Goal: Information Seeking & Learning: Learn about a topic

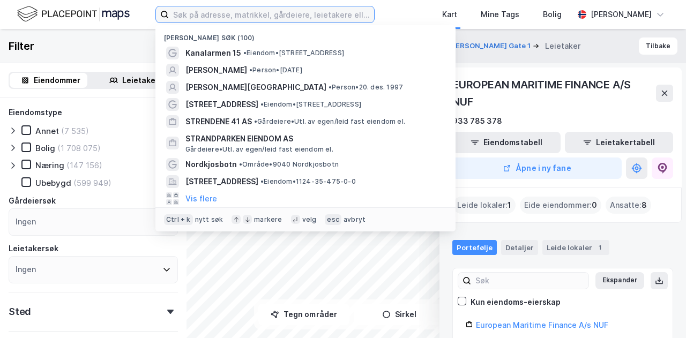
click at [228, 22] on input at bounding box center [271, 14] width 205 height 16
type input "a"
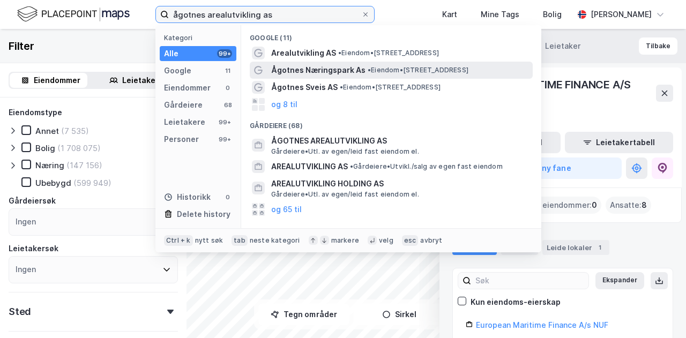
type input "ågotnes arealutvikling as"
click at [334, 71] on span "Ågotnes Næringspark As" at bounding box center [318, 70] width 94 height 13
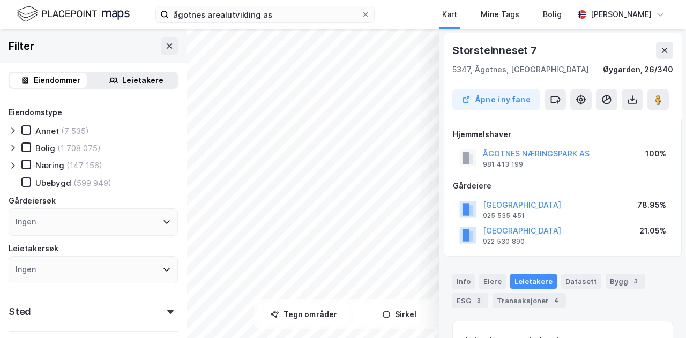
scroll to position [164, 0]
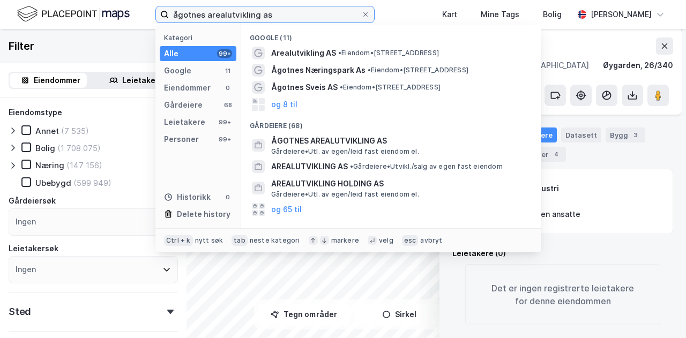
click at [224, 10] on input "ågotnes arealutvikling as" at bounding box center [265, 14] width 192 height 16
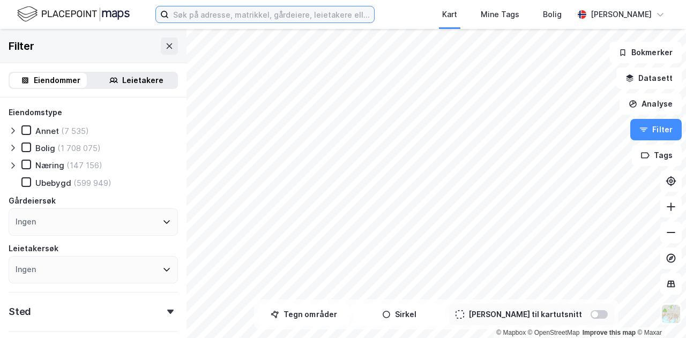
click at [268, 13] on input at bounding box center [271, 14] width 205 height 16
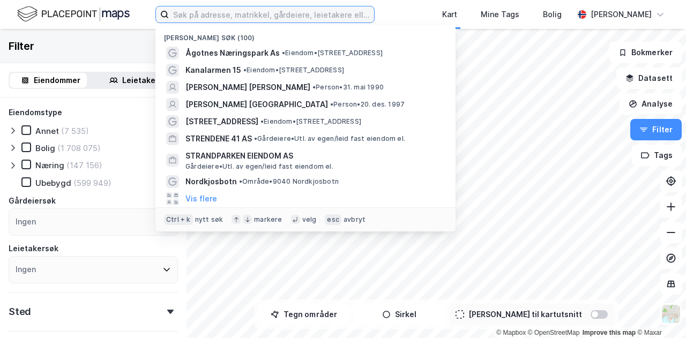
paste input "ågotnes arealutvikling as"
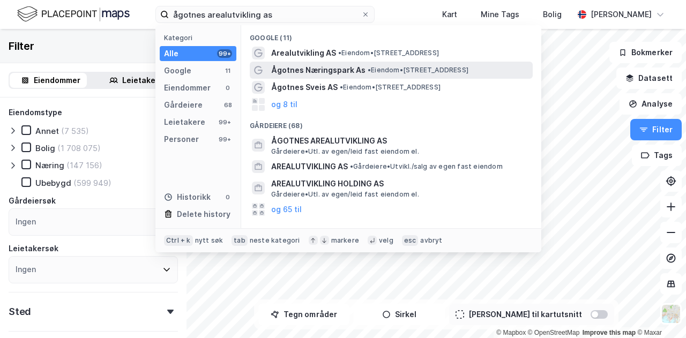
click at [312, 66] on span "Ågotnes Næringspark As" at bounding box center [318, 70] width 94 height 13
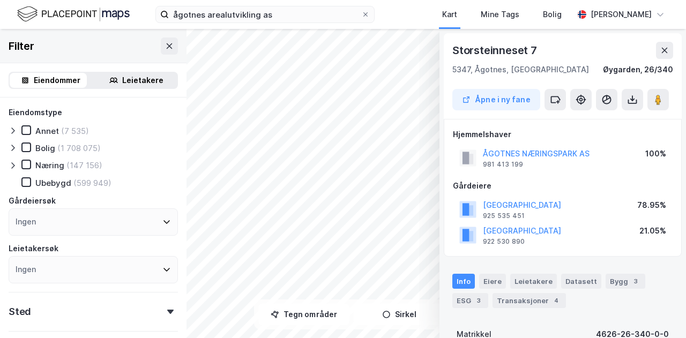
click at [251, 23] on div "ågotnes arealutvikling as Kart Mine Tags [PERSON_NAME] Bratfos" at bounding box center [343, 14] width 686 height 29
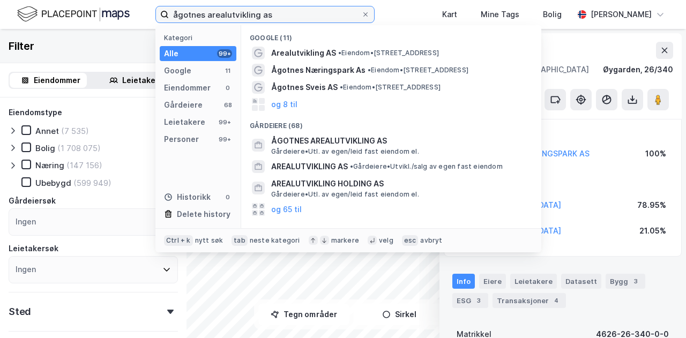
click at [260, 16] on input "ågotnes arealutvikling as" at bounding box center [265, 14] width 192 height 16
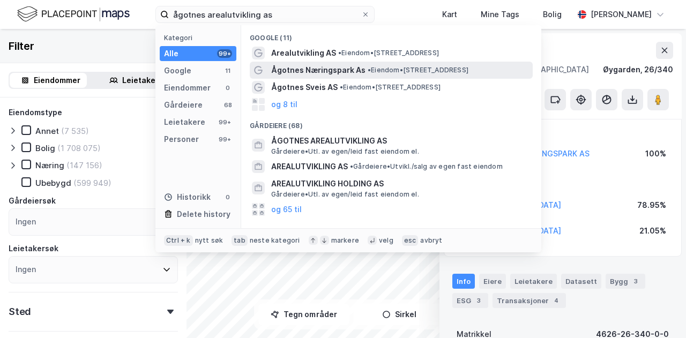
click at [280, 72] on span "Ågotnes Næringspark As" at bounding box center [318, 70] width 94 height 13
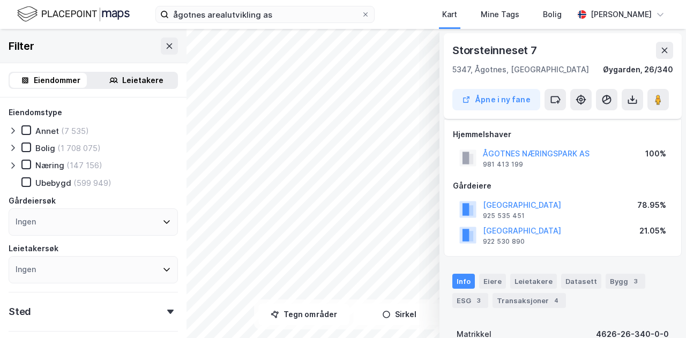
scroll to position [54, 0]
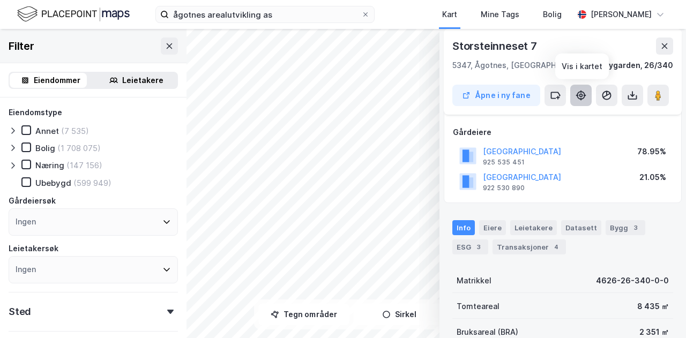
click at [586, 100] on button at bounding box center [580, 95] width 21 height 21
click at [664, 42] on icon at bounding box center [664, 46] width 9 height 9
click at [163, 50] on button at bounding box center [169, 46] width 17 height 17
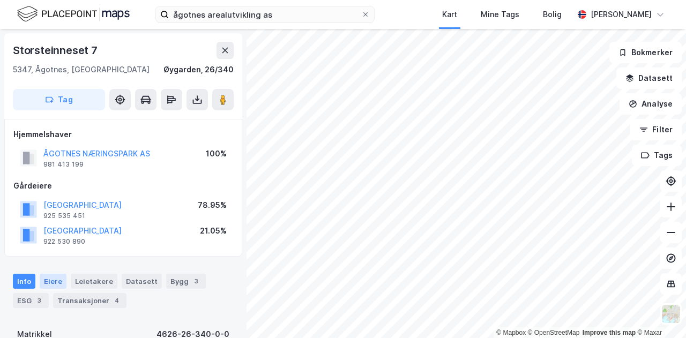
click at [43, 273] on div "Info [PERSON_NAME] Datasett Bygg 3 ESG 3 Transaksjoner 4" at bounding box center [123, 286] width 246 height 51
click at [42, 273] on div "Info [PERSON_NAME] Datasett Bygg 3 ESG 3 Transaksjoner 4" at bounding box center [123, 286] width 246 height 51
click at [43, 275] on div "Eiere" at bounding box center [53, 281] width 27 height 15
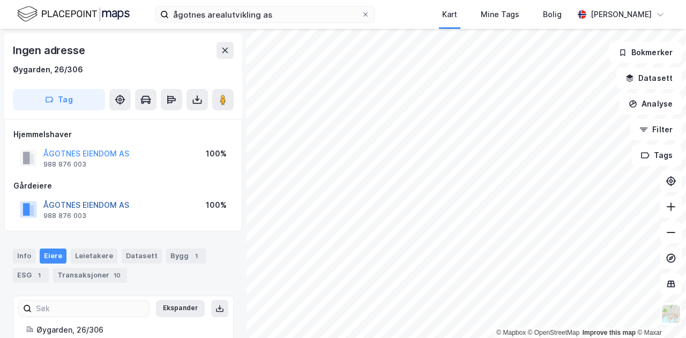
click at [0, 0] on button "ÅGOTNES EIENDOM AS" at bounding box center [0, 0] width 0 height 0
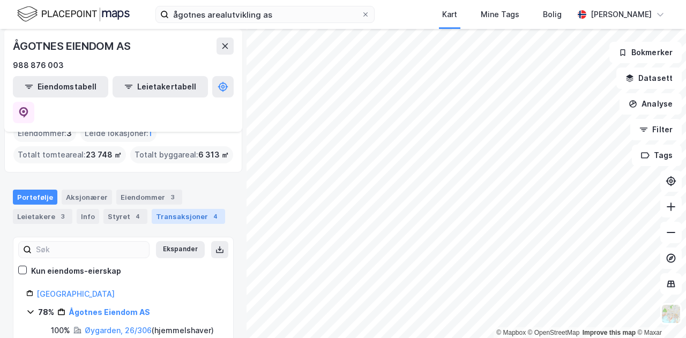
scroll to position [107, 0]
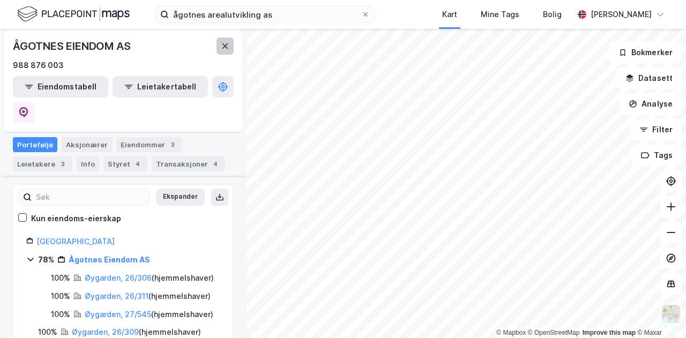
click at [221, 42] on icon at bounding box center [225, 46] width 9 height 9
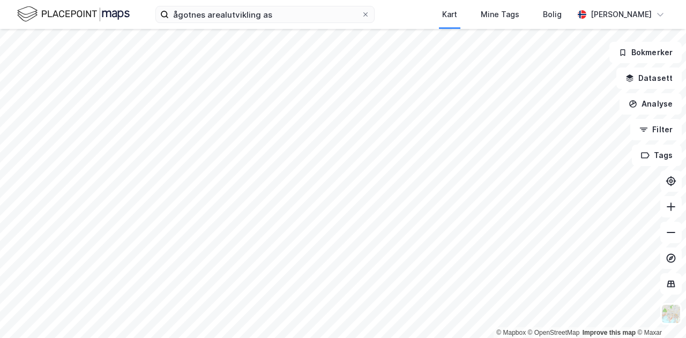
click at [263, 24] on div "ågotnes arealutvikling as Kart Mine Tags [PERSON_NAME] Bratfos" at bounding box center [343, 14] width 686 height 29
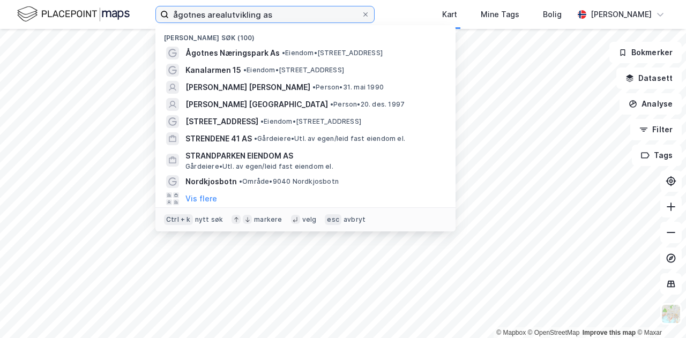
click at [255, 18] on input "ågotnes arealutvikling as" at bounding box center [265, 14] width 192 height 16
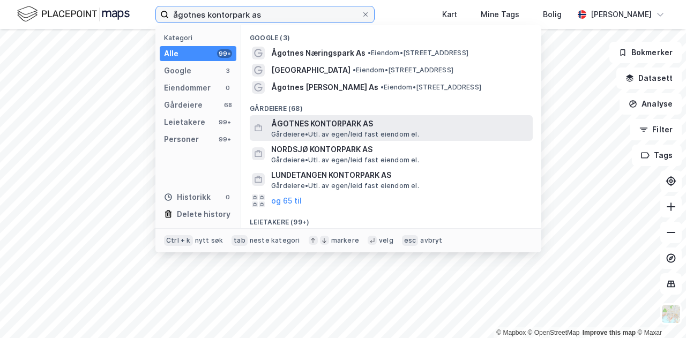
type input "ågotnes kontorpark as"
click at [362, 131] on span "Gårdeiere • Utl. av egen/leid fast eiendom el." at bounding box center [345, 134] width 148 height 9
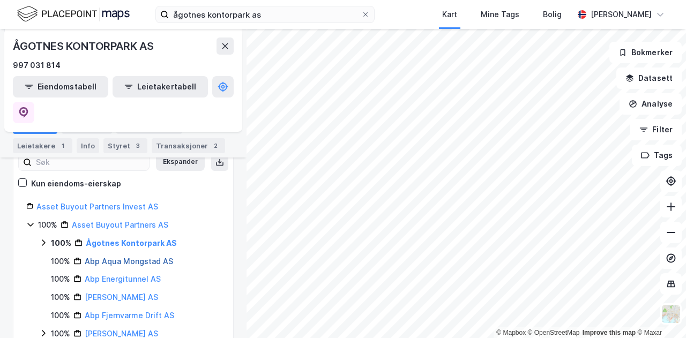
scroll to position [107, 0]
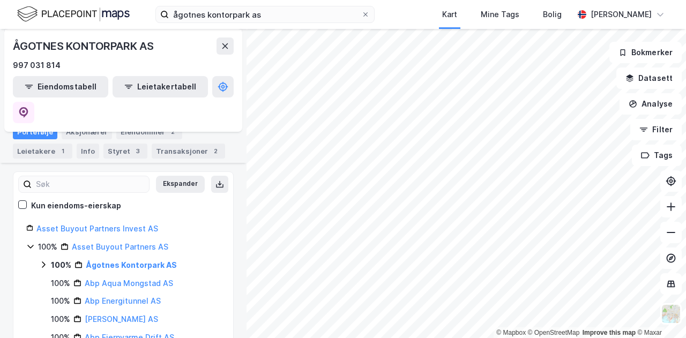
click at [28, 242] on icon at bounding box center [30, 246] width 9 height 9
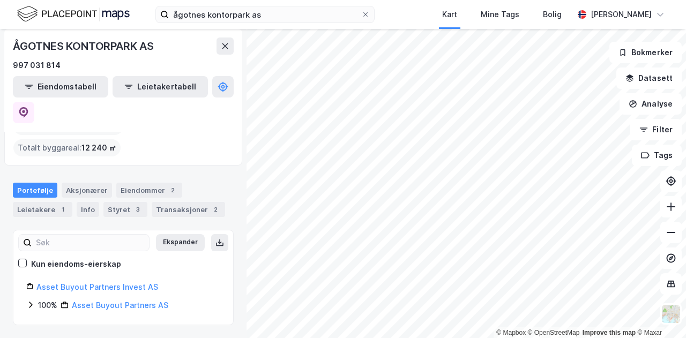
scroll to position [1, 0]
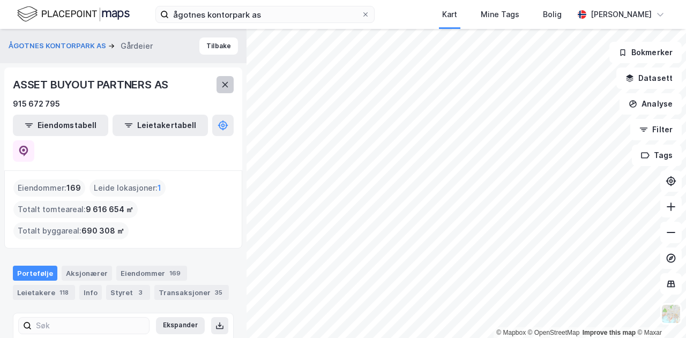
click at [220, 78] on button at bounding box center [224, 84] width 17 height 17
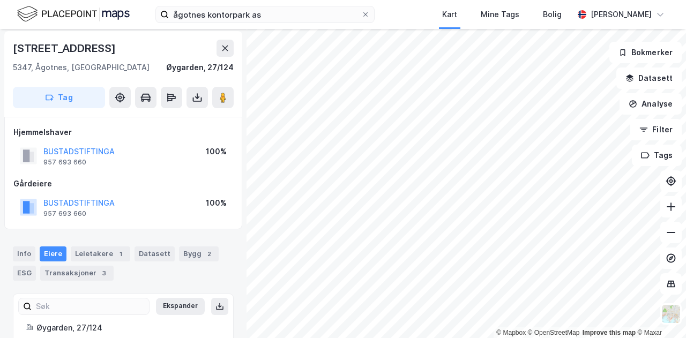
scroll to position [2, 0]
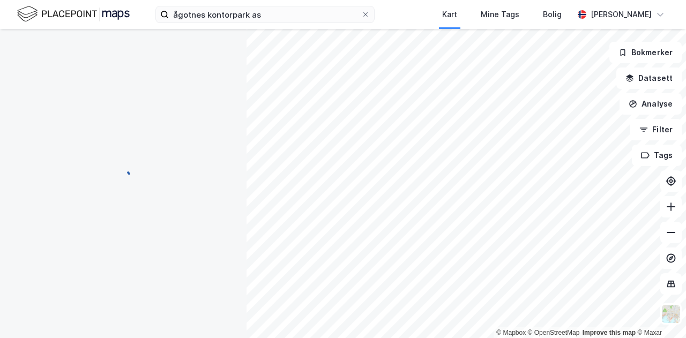
scroll to position [2, 0]
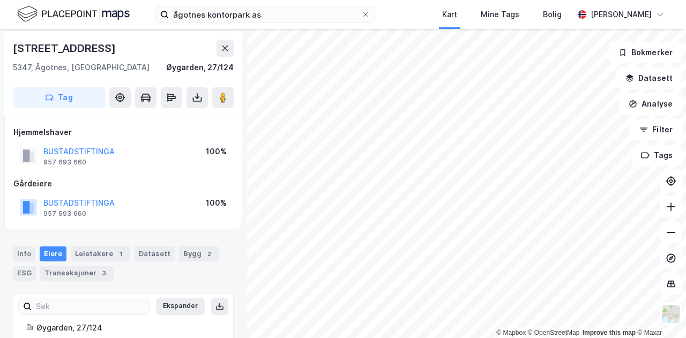
scroll to position [2, 0]
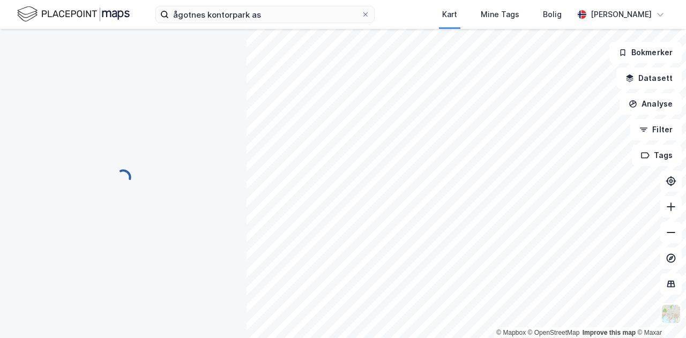
scroll to position [2, 0]
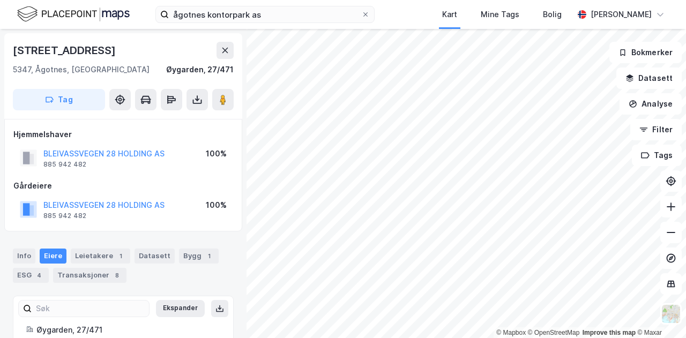
scroll to position [2, 0]
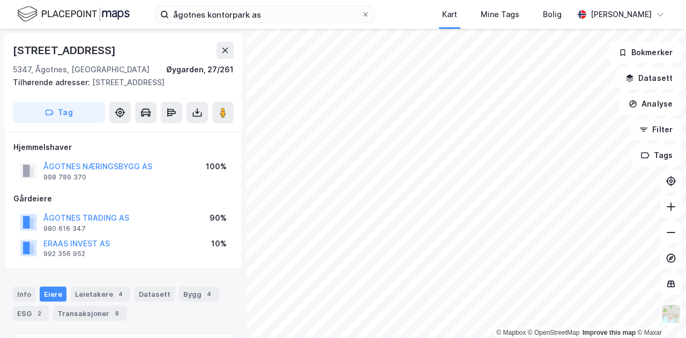
scroll to position [2, 0]
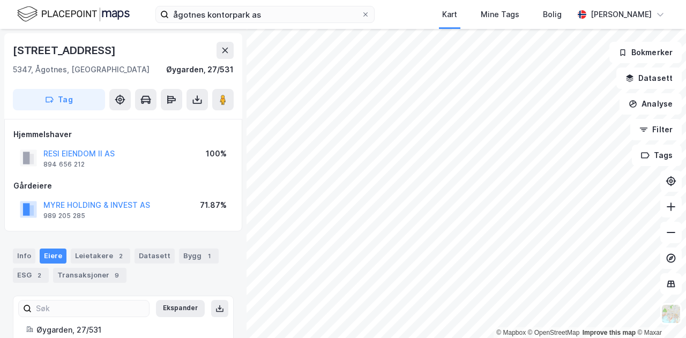
scroll to position [2, 0]
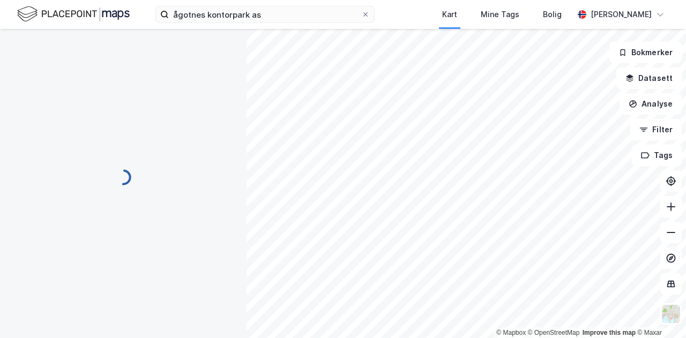
scroll to position [2, 0]
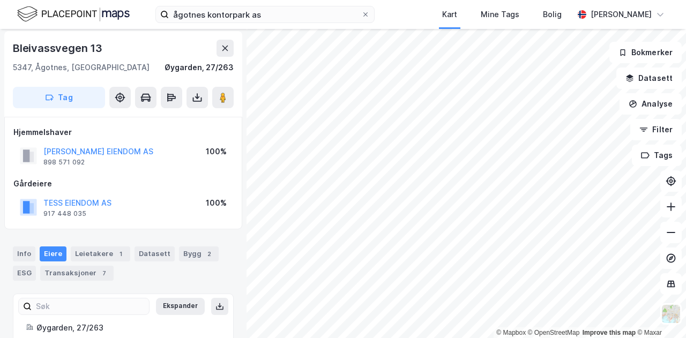
click at [415, 338] on html "ågotnes kontorpark as Kart Mine Tags [PERSON_NAME] © Mapbox © OpenStreetMap Imp…" at bounding box center [343, 169] width 686 height 338
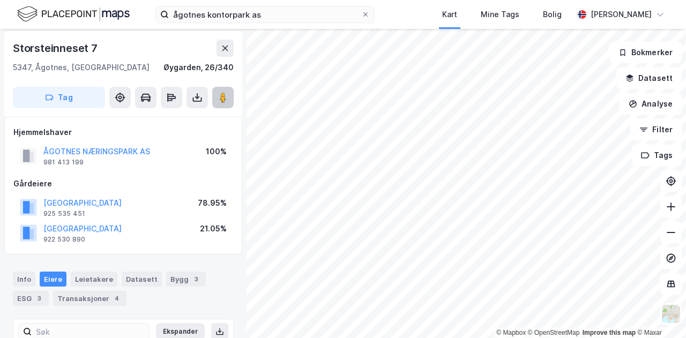
click at [221, 97] on image at bounding box center [223, 97] width 6 height 11
click at [2, 189] on div "[GEOGRAPHIC_DATA] 7 5347, [GEOGRAPHIC_DATA], [GEOGRAPHIC_DATA], 26/340 Tag Hjem…" at bounding box center [123, 183] width 246 height 309
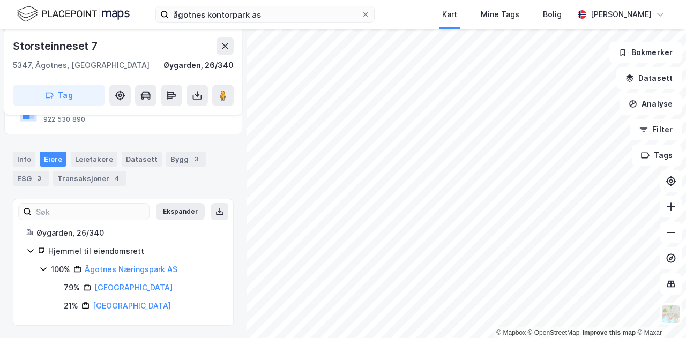
click at [71, 160] on div "Leietakere" at bounding box center [94, 159] width 47 height 15
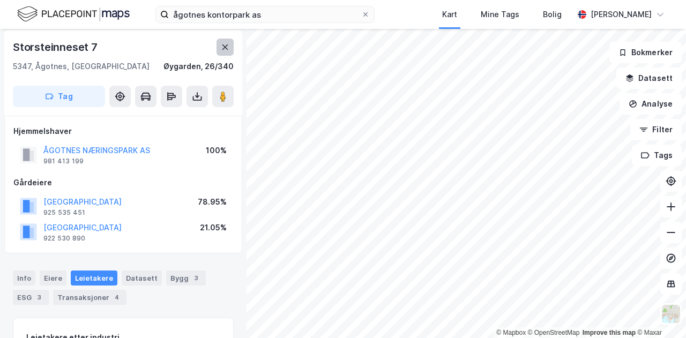
click at [224, 53] on button at bounding box center [224, 47] width 17 height 17
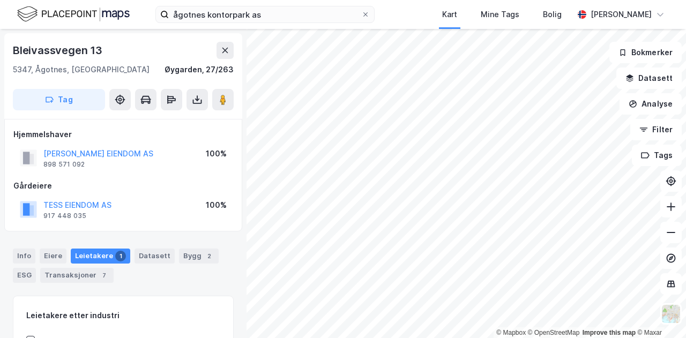
scroll to position [3, 0]
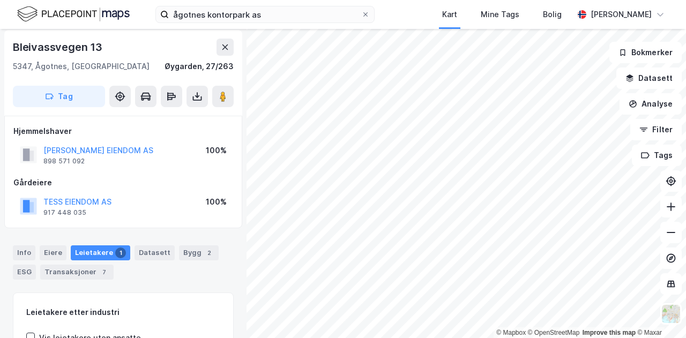
scroll to position [3, 0]
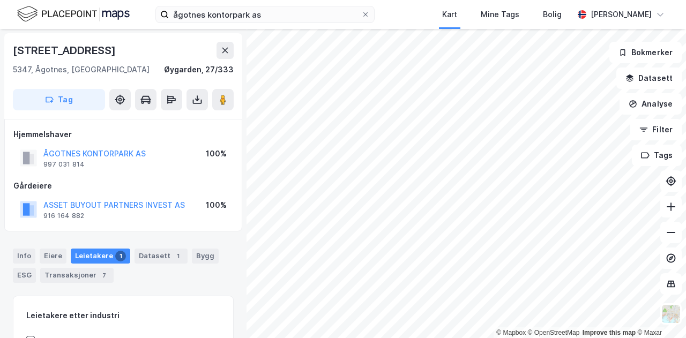
scroll to position [3, 0]
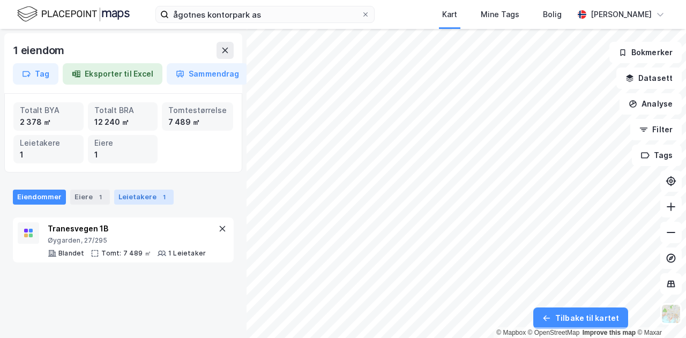
click at [121, 196] on div "Leietakere 1" at bounding box center [143, 197] width 59 height 15
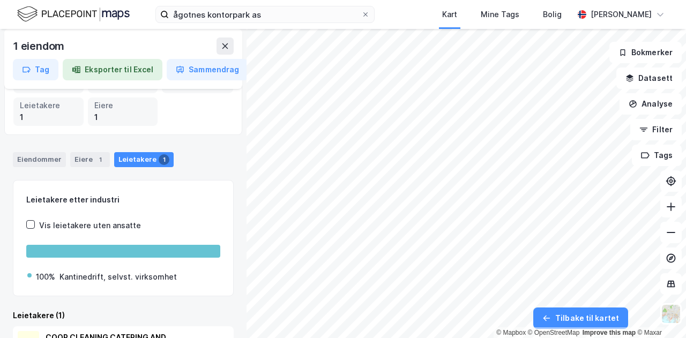
scroll to position [121, 0]
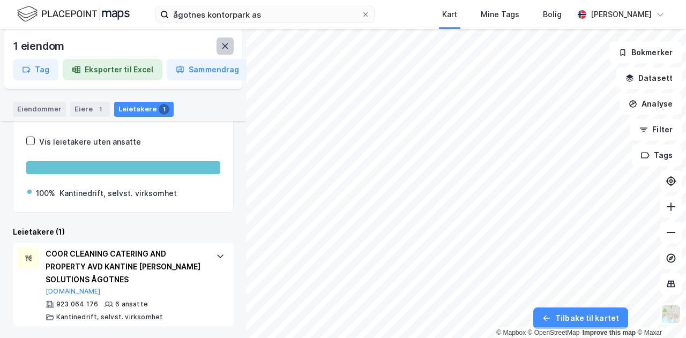
click at [221, 47] on icon at bounding box center [225, 46] width 9 height 9
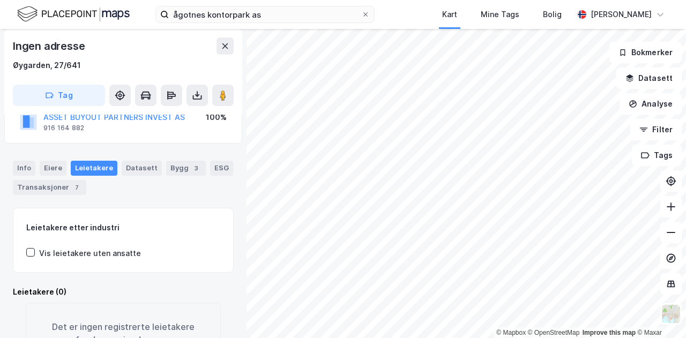
scroll to position [138, 0]
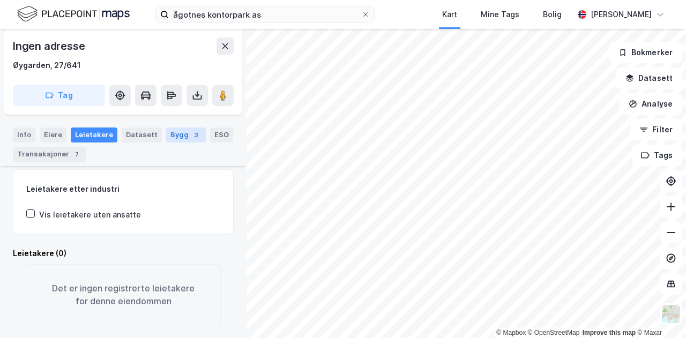
click at [166, 135] on div "Bygg 3" at bounding box center [186, 135] width 40 height 15
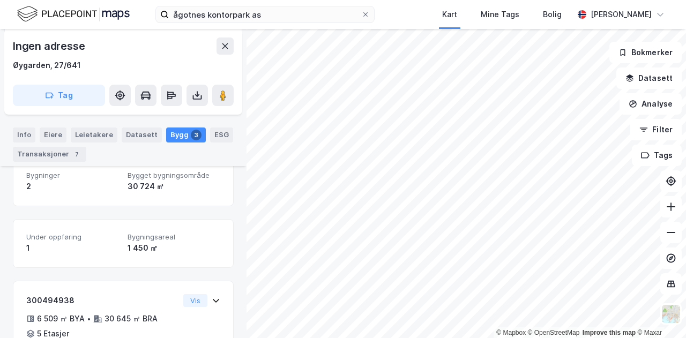
scroll to position [138, 0]
click at [53, 137] on div "Eiere" at bounding box center [53, 135] width 27 height 15
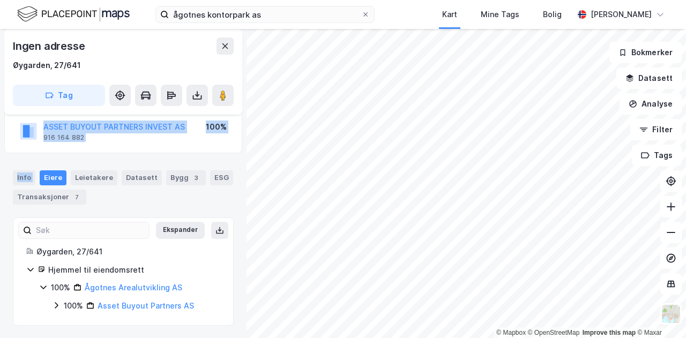
drag, startPoint x: 24, startPoint y: 133, endPoint x: 40, endPoint y: 166, distance: 36.2
click at [40, 166] on div "Ingen adresse Øygarden, 27/641 Tag Hjemmelshaver ÅGOTNES AREALUTVIKLING AS 999 …" at bounding box center [123, 183] width 246 height 309
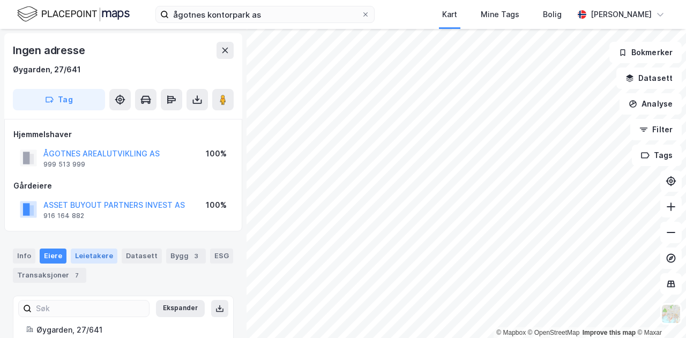
click at [83, 254] on div "Leietakere" at bounding box center [94, 256] width 47 height 15
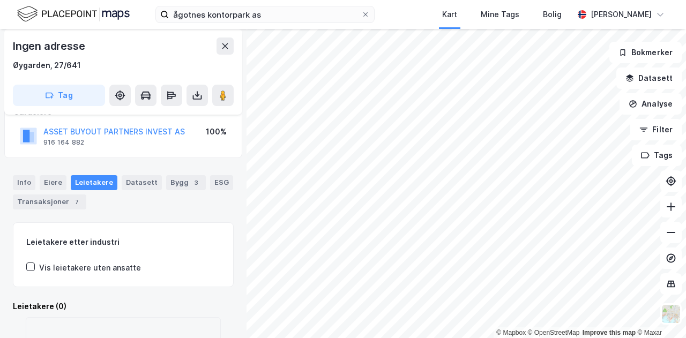
scroll to position [138, 0]
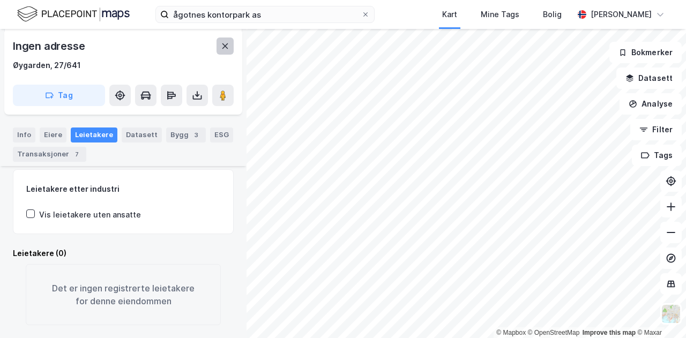
click at [223, 39] on button at bounding box center [224, 46] width 17 height 17
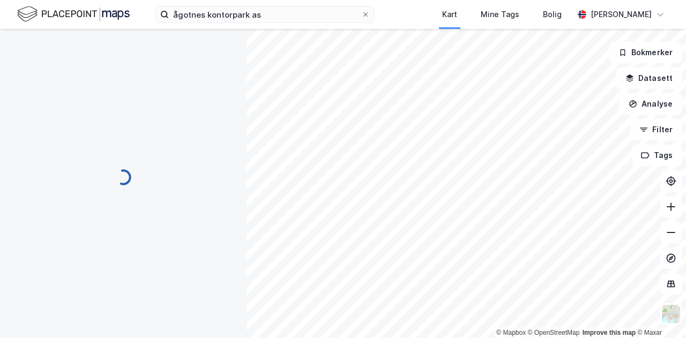
scroll to position [138, 0]
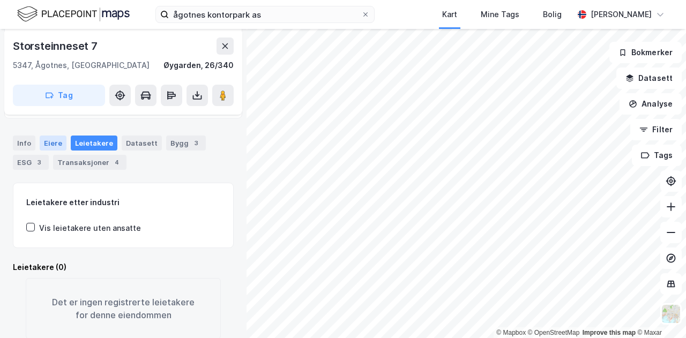
click at [47, 146] on div "Eiere" at bounding box center [53, 143] width 27 height 15
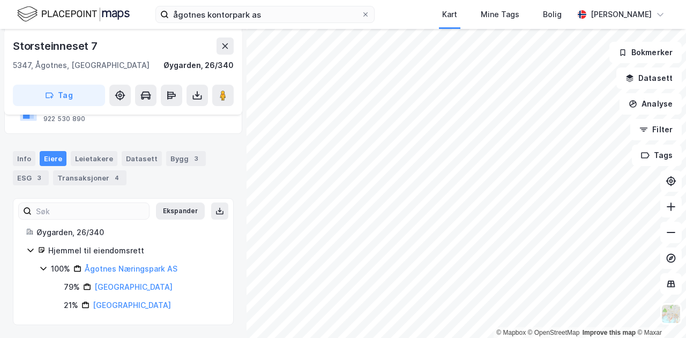
scroll to position [122, 0]
click at [88, 157] on div "Leietakere" at bounding box center [94, 159] width 47 height 15
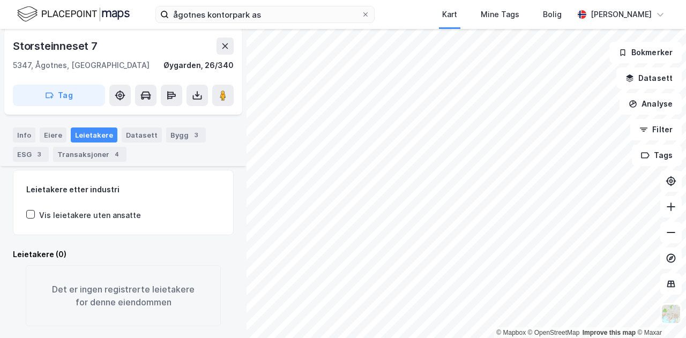
scroll to position [164, 0]
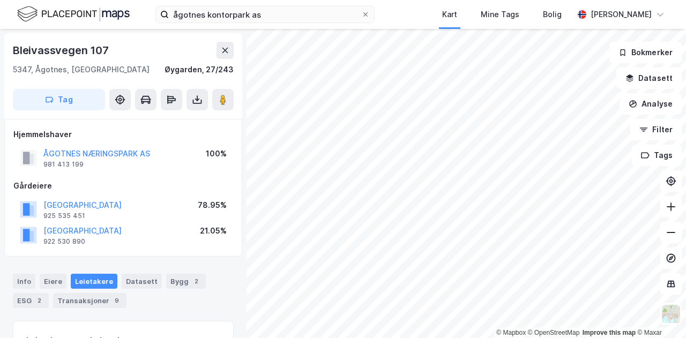
scroll to position [164, 0]
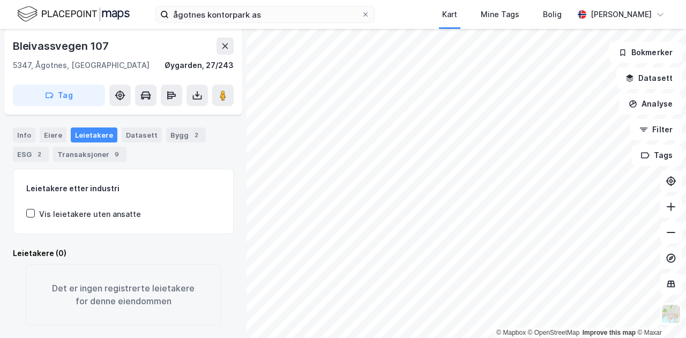
scroll to position [163, 0]
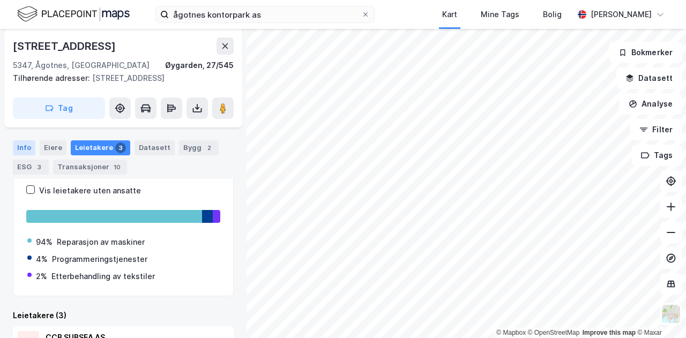
click at [21, 144] on div "Info" at bounding box center [24, 147] width 23 height 15
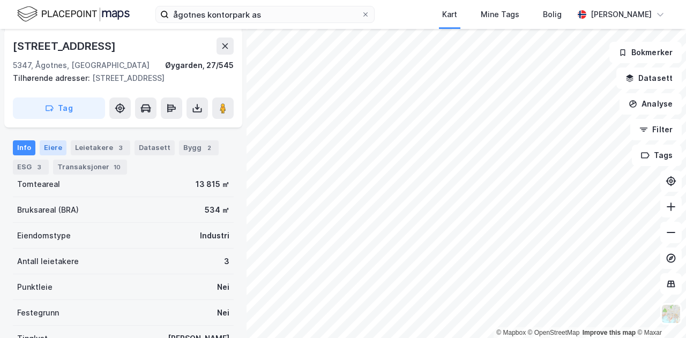
click at [56, 148] on div "Eiere" at bounding box center [53, 147] width 27 height 15
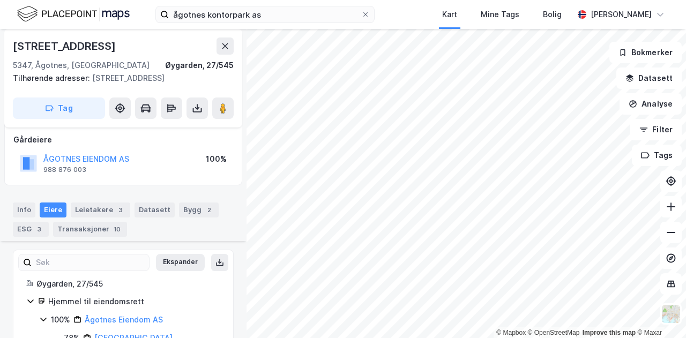
scroll to position [163, 0]
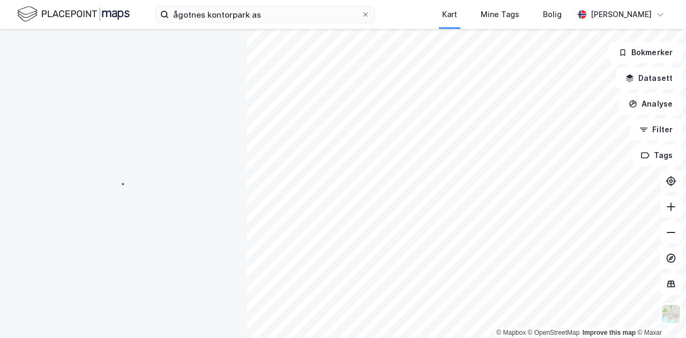
scroll to position [121, 0]
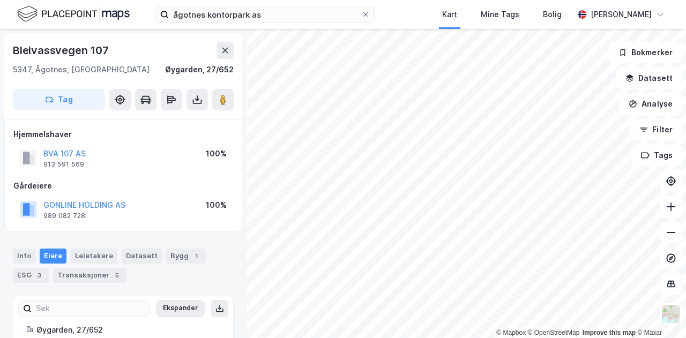
scroll to position [1, 0]
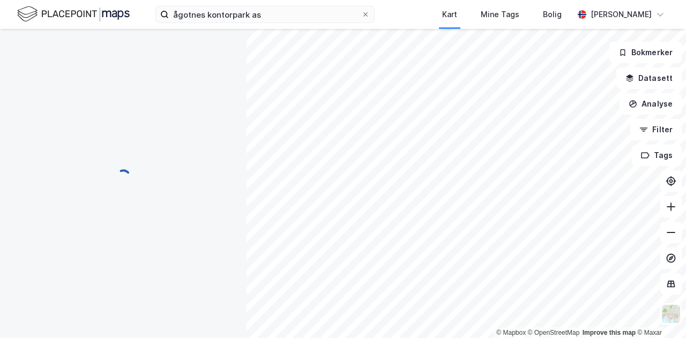
scroll to position [1, 0]
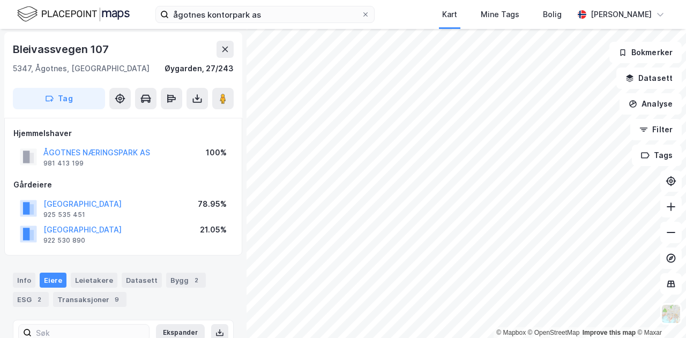
scroll to position [1, 0]
click at [0, 0] on button "ÅGOTNES NÆRINGSPARK AS" at bounding box center [0, 0] width 0 height 0
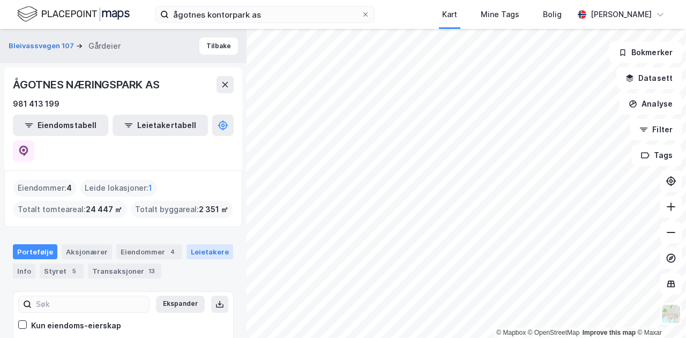
click at [191, 244] on div "Leietakere" at bounding box center [209, 251] width 47 height 15
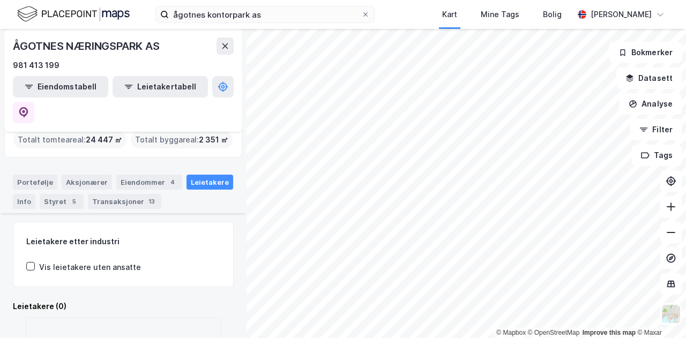
scroll to position [108, 0]
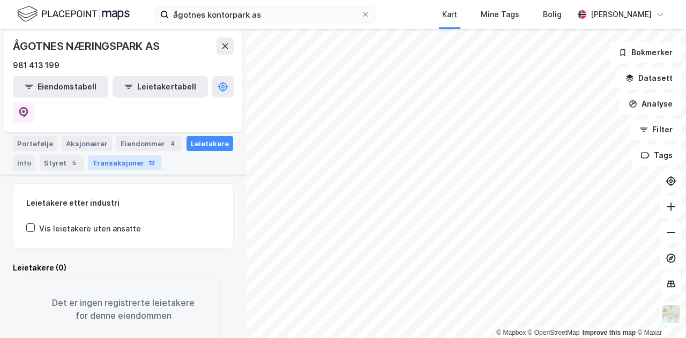
click at [146, 158] on div "13" at bounding box center [151, 163] width 11 height 11
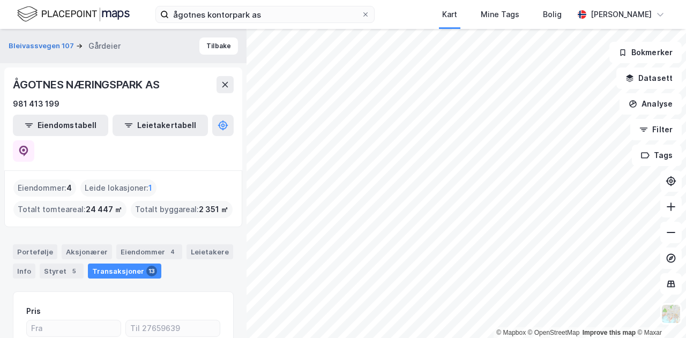
drag, startPoint x: 237, startPoint y: 64, endPoint x: 238, endPoint y: 80, distance: 16.6
click at [238, 80] on div "Bleivassvegen 107 Gårdeier Tilbake ÅGOTNES NÆRINGSPARK AS 981 413 199 Eiendomst…" at bounding box center [123, 183] width 246 height 309
drag, startPoint x: 238, startPoint y: 85, endPoint x: 239, endPoint y: 106, distance: 21.5
click at [239, 106] on div "Bleivassvegen 107 Gårdeier Tilbake ÅGOTNES NÆRINGSPARK AS 981 413 199 Eiendomst…" at bounding box center [123, 183] width 246 height 309
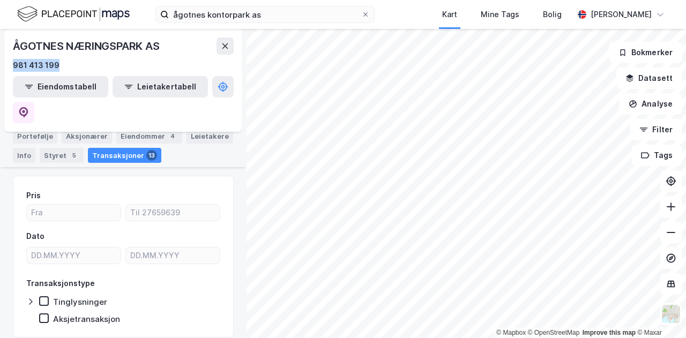
click at [228, 63] on div "981 413 199" at bounding box center [123, 65] width 221 height 13
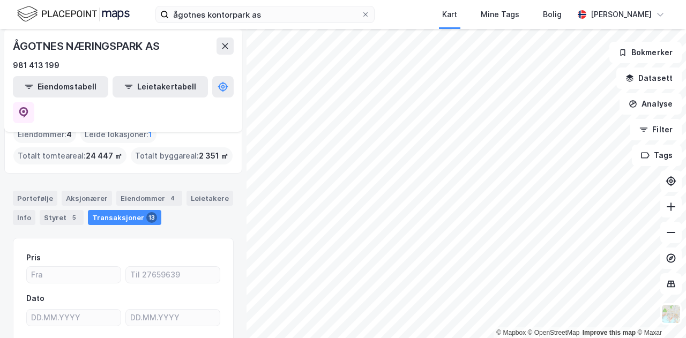
scroll to position [0, 0]
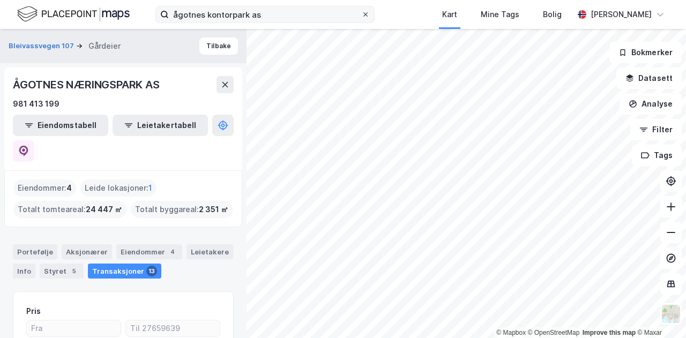
click at [369, 14] on icon at bounding box center [365, 14] width 6 height 6
click at [361, 14] on input "ågotnes kontorpark as" at bounding box center [265, 14] width 192 height 16
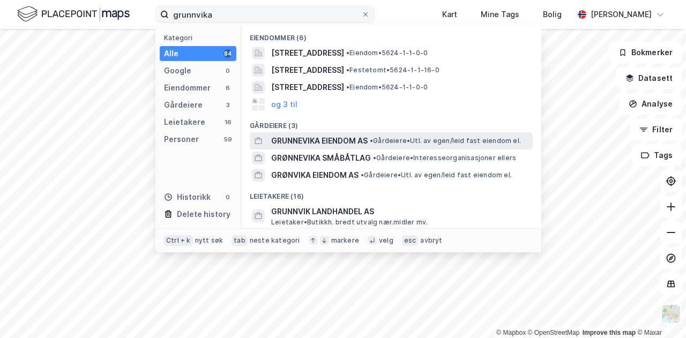
click at [355, 132] on div "GRUNNEVIKA EIENDOM AS • Gårdeiere • Utl. av egen/[PERSON_NAME] fast eiendom el." at bounding box center [391, 140] width 283 height 17
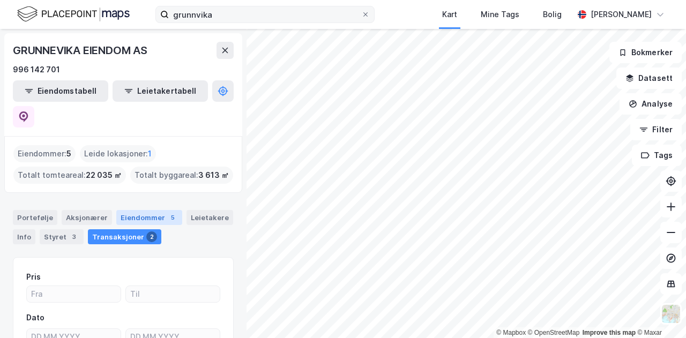
click at [120, 210] on div "Eiendommer 5" at bounding box center [149, 217] width 66 height 15
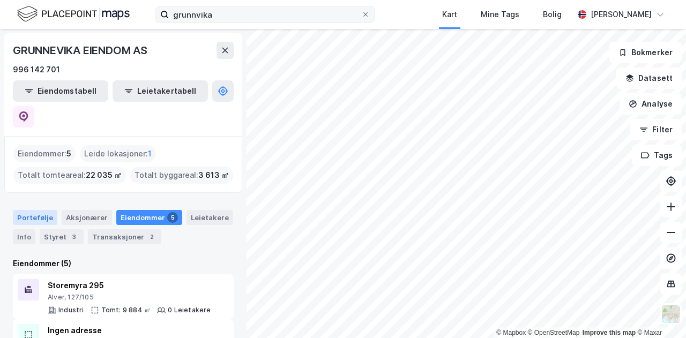
click at [33, 210] on div "Portefølje" at bounding box center [35, 217] width 44 height 15
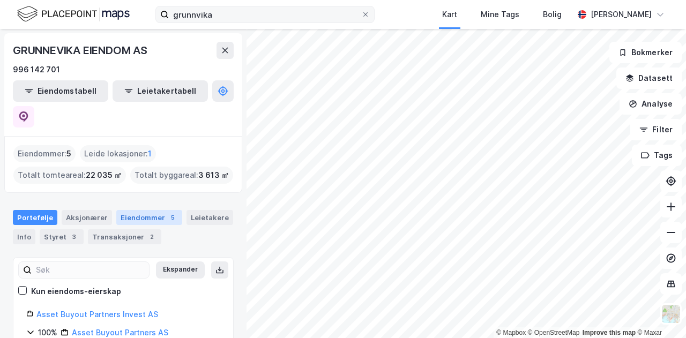
click at [167, 212] on div "5" at bounding box center [172, 217] width 11 height 11
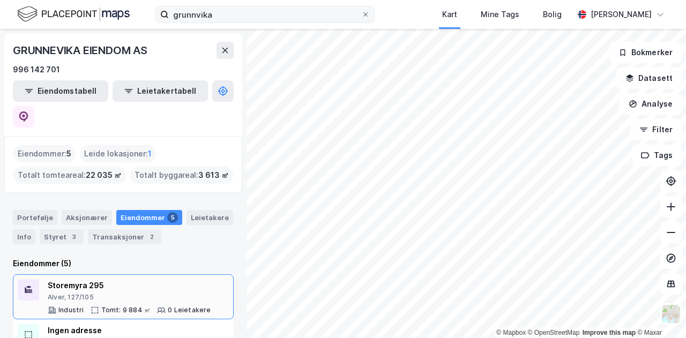
scroll to position [145, 0]
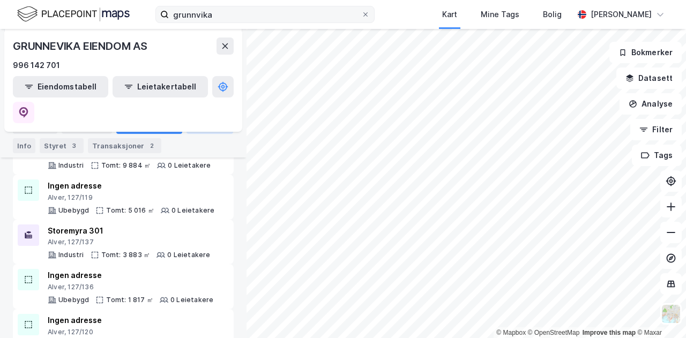
click at [208, 125] on div "Leietakere" at bounding box center [209, 126] width 47 height 15
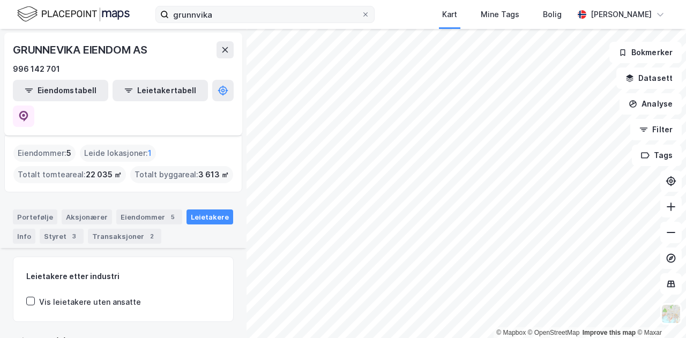
scroll to position [74, 0]
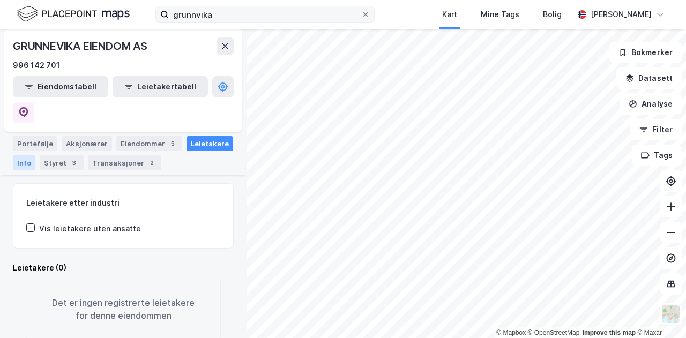
click at [24, 155] on div "Info" at bounding box center [24, 162] width 23 height 15
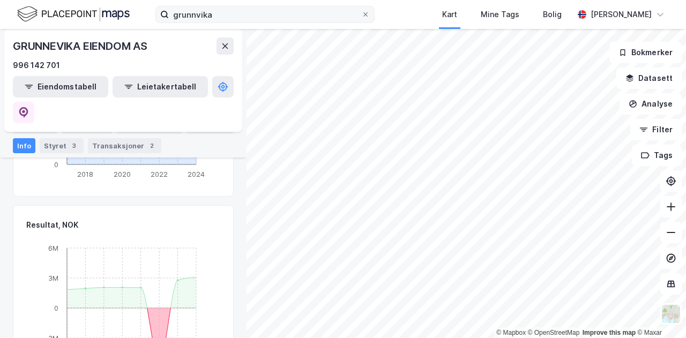
scroll to position [536, 0]
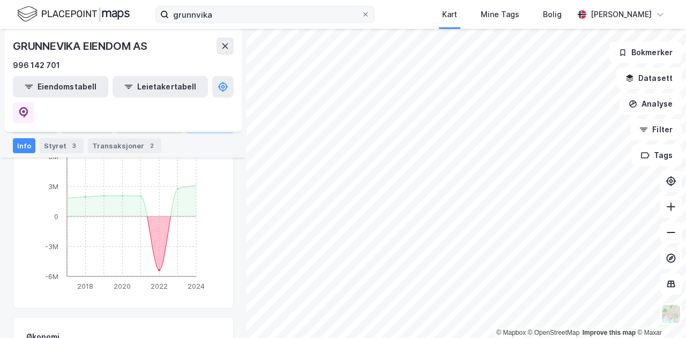
click at [195, 123] on div "Leietakere" at bounding box center [209, 126] width 47 height 15
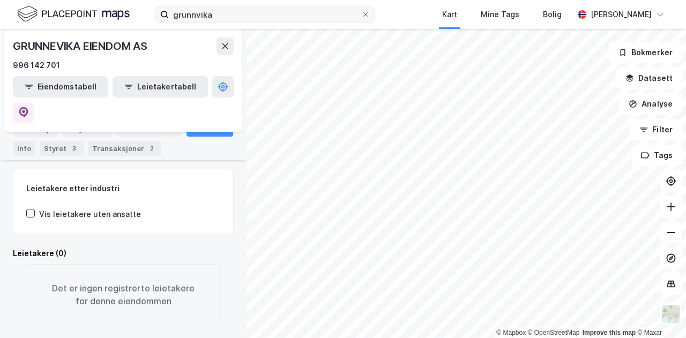
scroll to position [74, 0]
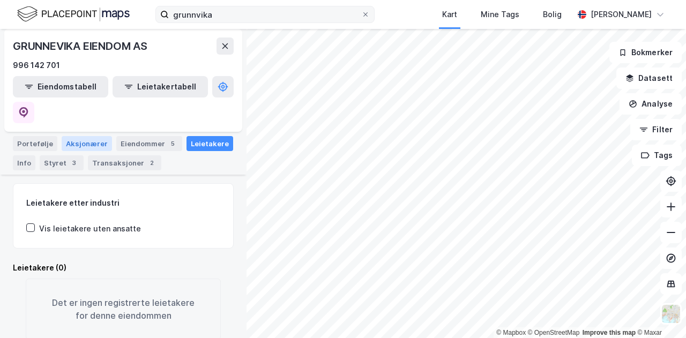
click at [88, 136] on div "Aksjonærer" at bounding box center [87, 143] width 50 height 15
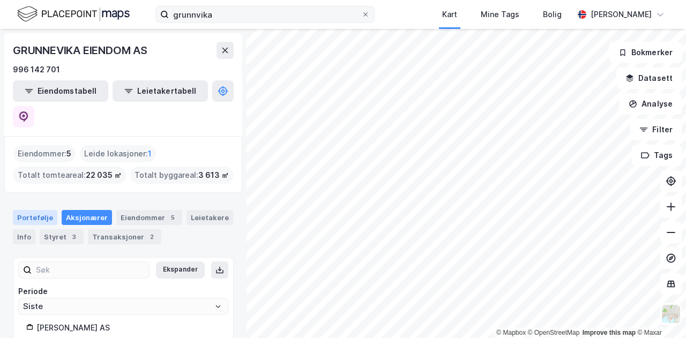
click at [35, 210] on div "Portefølje" at bounding box center [35, 217] width 44 height 15
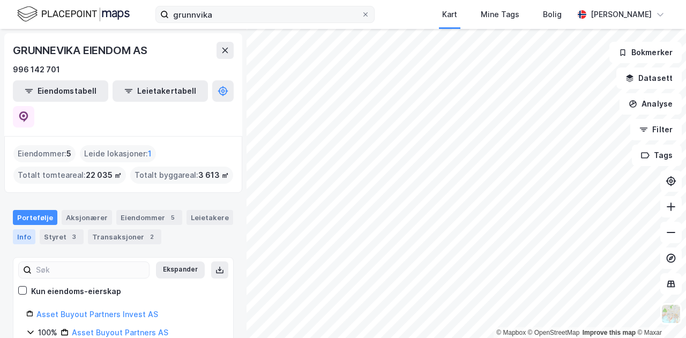
click at [14, 229] on div "Info" at bounding box center [24, 236] width 23 height 15
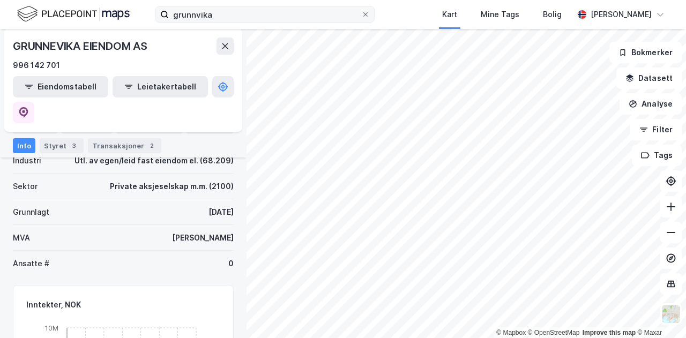
scroll to position [375, 0]
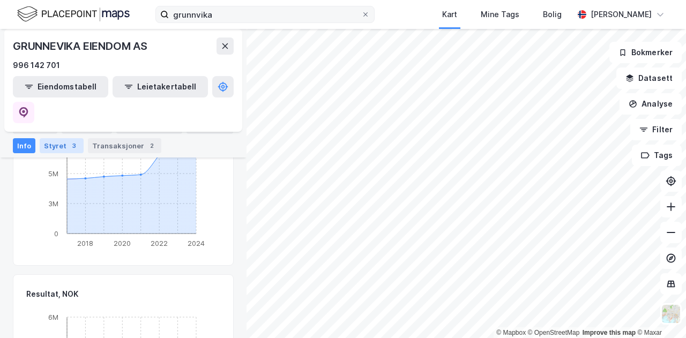
click at [71, 143] on div "3" at bounding box center [74, 145] width 11 height 11
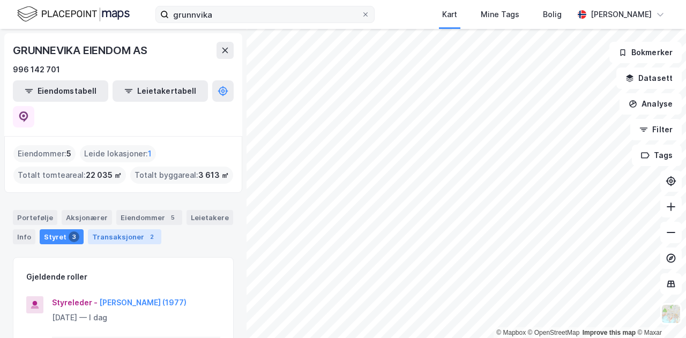
click at [138, 229] on div "Transaksjoner 2" at bounding box center [124, 236] width 73 height 15
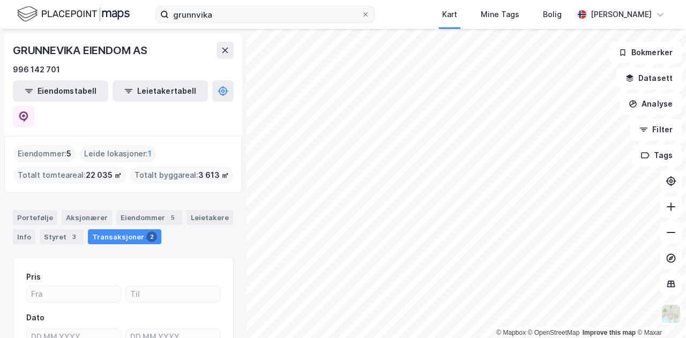
click at [206, 197] on div "Portefølje Aksjonærer Eiendommer 5 Leietakere Info Styret 3 Transaksjoner 2" at bounding box center [123, 222] width 246 height 51
click at [206, 210] on div "Leietakere" at bounding box center [209, 217] width 47 height 15
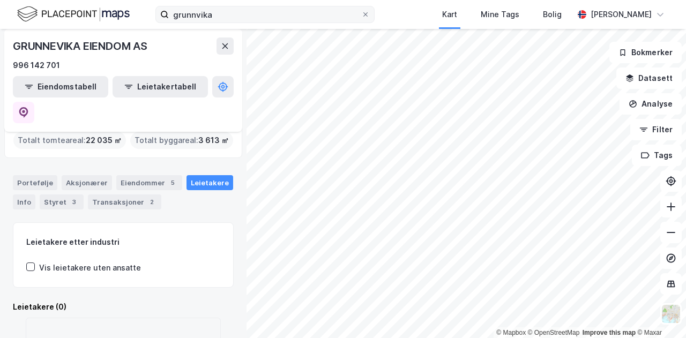
scroll to position [74, 0]
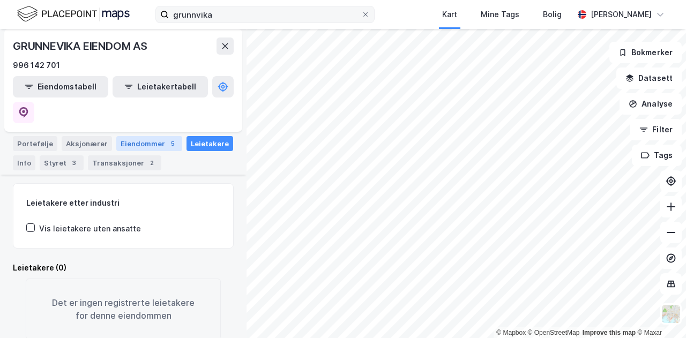
click at [139, 136] on div "Eiendommer 5" at bounding box center [149, 143] width 66 height 15
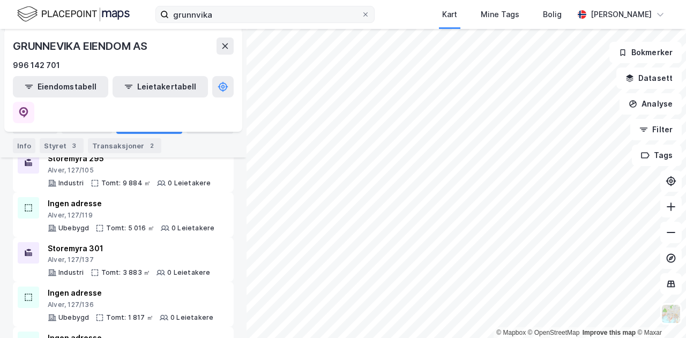
scroll to position [145, 0]
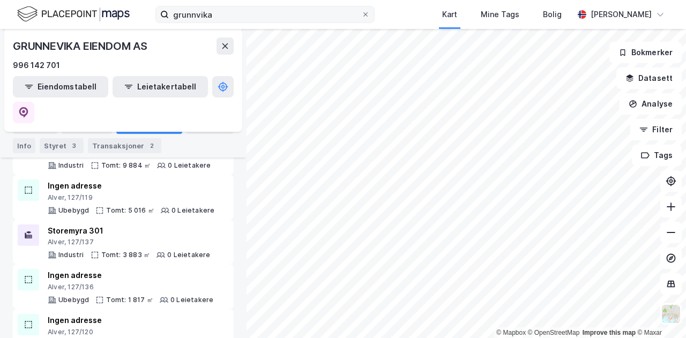
click at [0, 147] on div "Portefølje Aksjonærer Eiendommer 5 Leietakere Info Styret 3 Transaksjoner 2" at bounding box center [123, 131] width 246 height 51
click at [29, 146] on div "Info" at bounding box center [24, 145] width 23 height 15
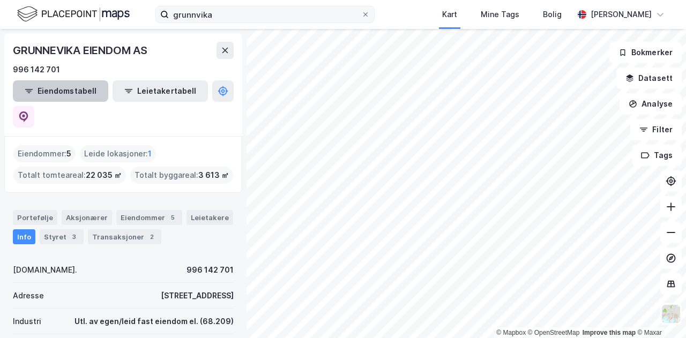
click at [77, 93] on button "Eiendomstabell" at bounding box center [60, 90] width 95 height 21
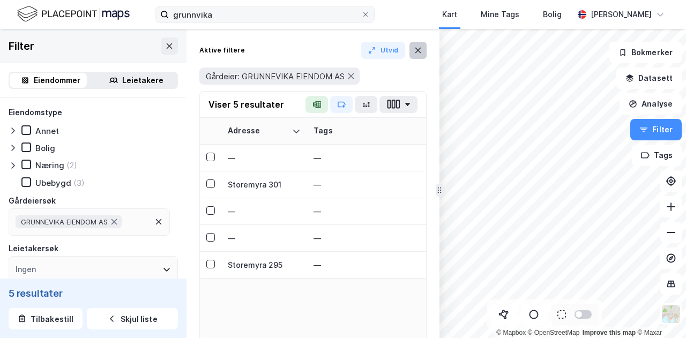
click at [418, 44] on button at bounding box center [417, 50] width 17 height 17
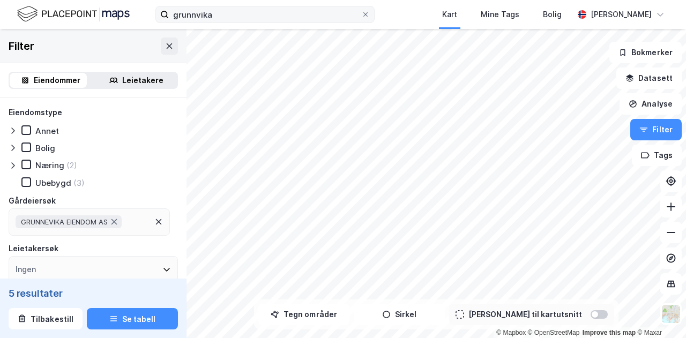
click at [161, 219] on icon at bounding box center [158, 222] width 9 height 9
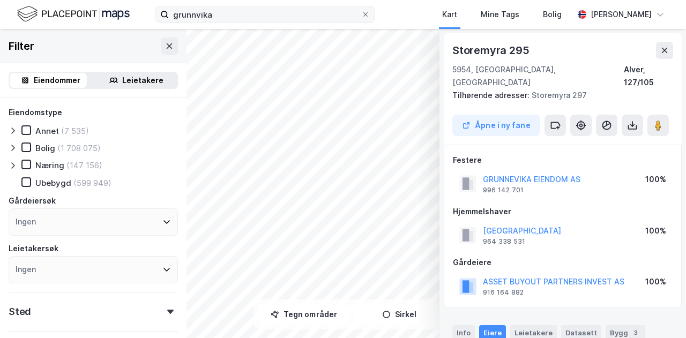
scroll to position [1, 0]
click at [124, 177] on div "© Mapbox © OpenStreetMap Improve this map © Maxar [STREET_ADDRESS][GEOGRAPHIC_D…" at bounding box center [343, 183] width 686 height 309
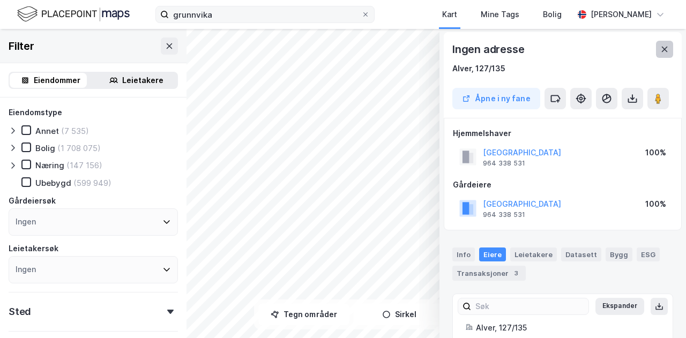
click at [660, 41] on button at bounding box center [664, 49] width 17 height 17
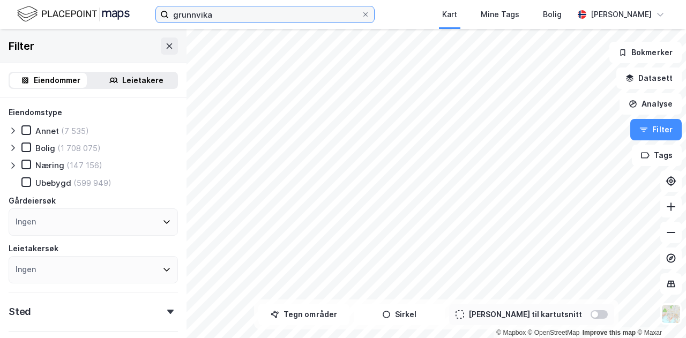
click at [227, 20] on input "grunnvika" at bounding box center [265, 14] width 192 height 16
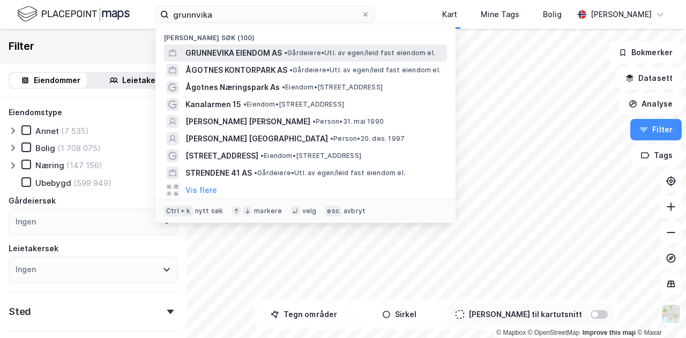
click at [240, 49] on span "GRUNNEVIKA EIENDOM AS" at bounding box center [233, 53] width 96 height 13
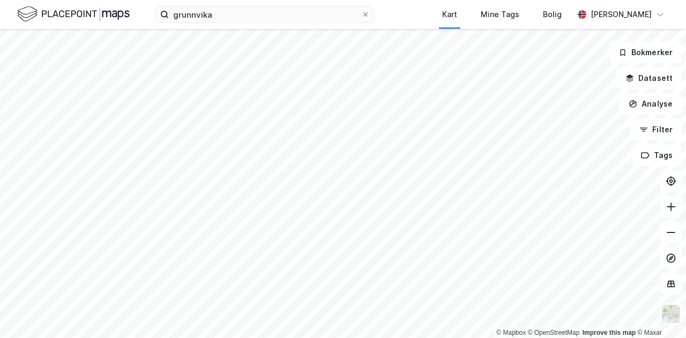
drag, startPoint x: 213, startPoint y: 3, endPoint x: 216, endPoint y: 9, distance: 7.2
click at [214, 4] on div "grunnvika Kart Mine Tags [PERSON_NAME] Bratfos" at bounding box center [343, 14] width 686 height 29
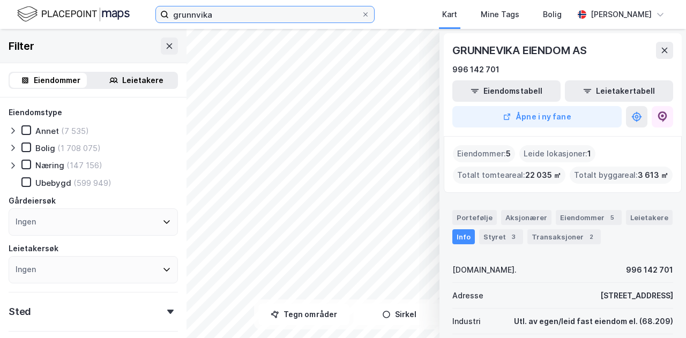
click at [216, 9] on input "grunnvika" at bounding box center [265, 14] width 192 height 16
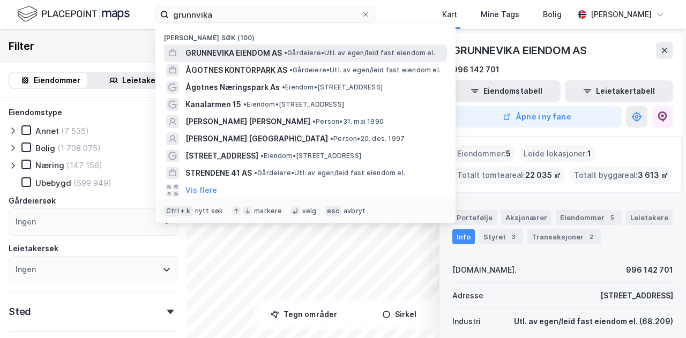
click at [206, 53] on span "GRUNNEVIKA EIENDOM AS" at bounding box center [233, 53] width 96 height 13
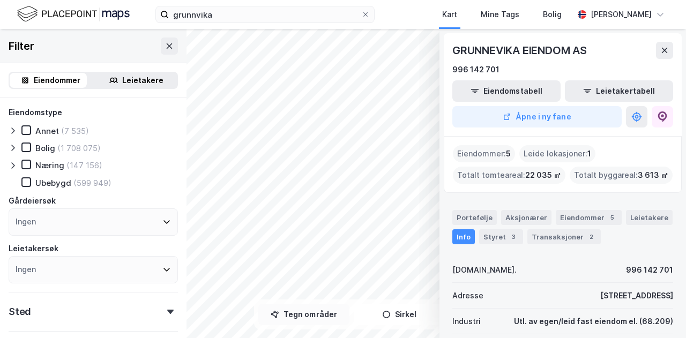
click at [300, 317] on button "Tegn områder" at bounding box center [303, 314] width 91 height 21
click at [663, 44] on button at bounding box center [664, 50] width 17 height 17
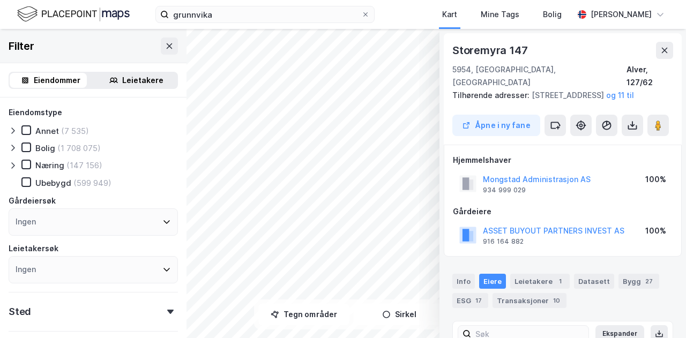
scroll to position [1, 0]
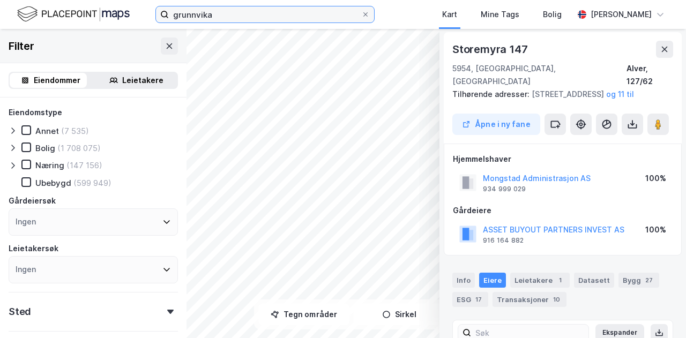
click at [233, 13] on input "grunnvika" at bounding box center [265, 14] width 192 height 16
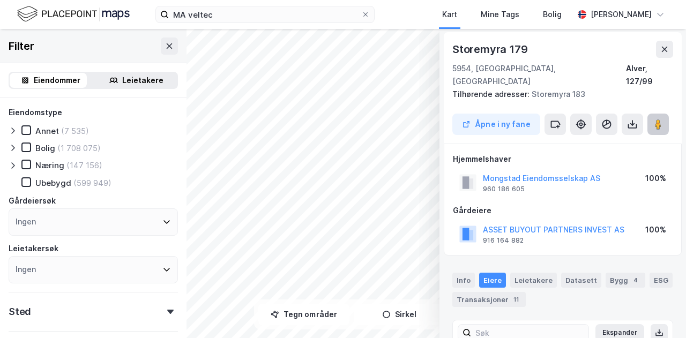
click at [657, 119] on image at bounding box center [658, 124] width 6 height 11
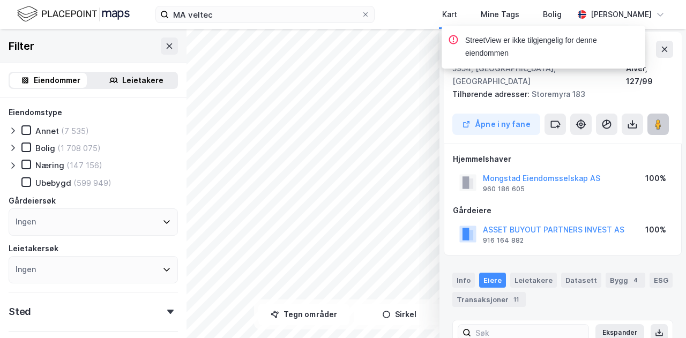
click at [657, 119] on image at bounding box center [658, 124] width 6 height 11
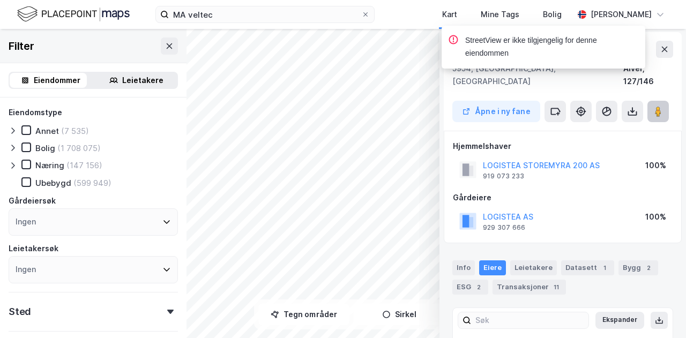
click at [655, 106] on image at bounding box center [658, 111] width 6 height 11
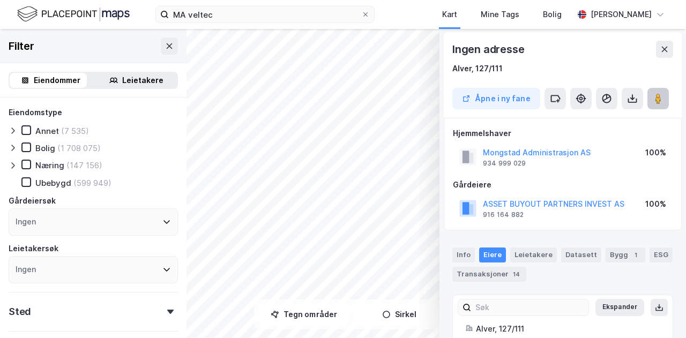
click at [663, 98] on icon at bounding box center [658, 98] width 11 height 11
drag, startPoint x: 56, startPoint y: 162, endPoint x: 643, endPoint y: 146, distance: 587.4
click at [678, 141] on div "© Mapbox © OpenStreetMap Improve this map © Maxar Ingen adresse [STREET_ADDRESS…" at bounding box center [343, 183] width 686 height 309
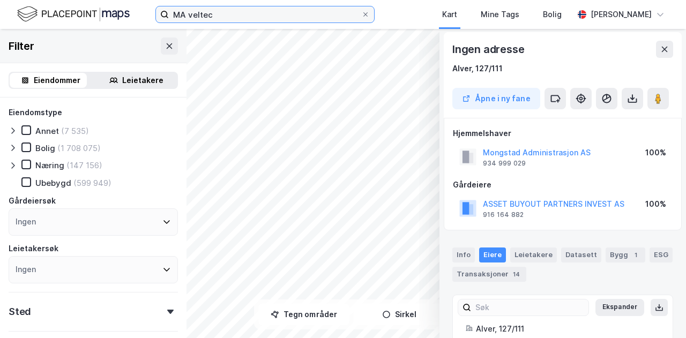
click at [361, 20] on input "MA veltec" at bounding box center [265, 14] width 192 height 16
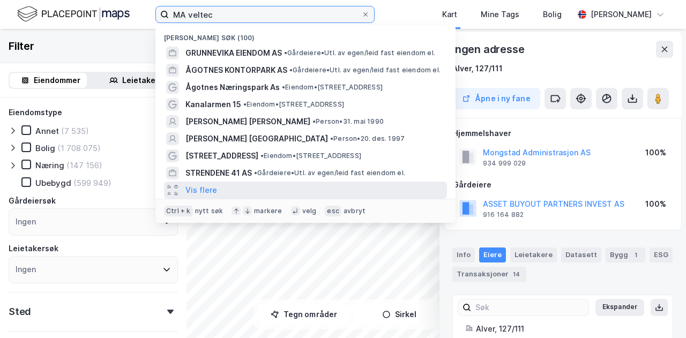
click at [179, 19] on input "MA veltec" at bounding box center [265, 14] width 192 height 16
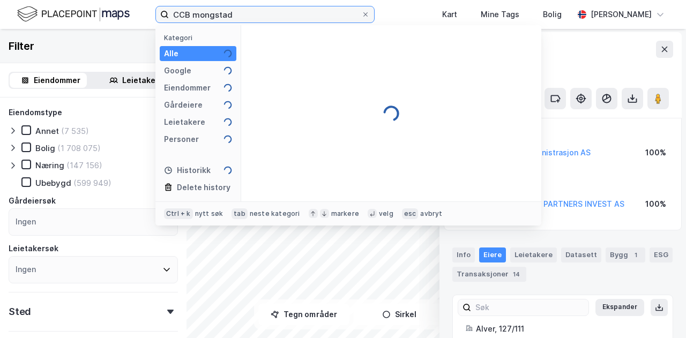
scroll to position [0, 0]
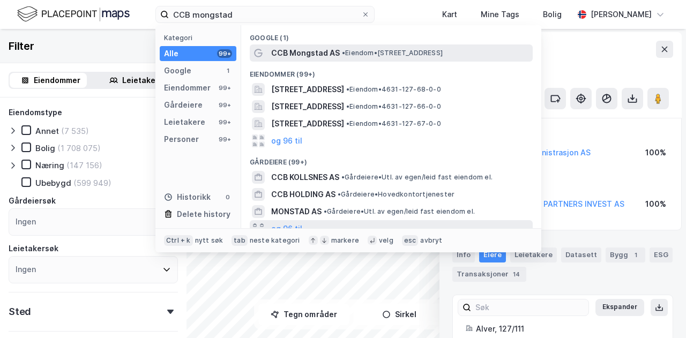
click at [342, 48] on div "CCB Mongstad AS • Eiendom • [STREET_ADDRESS]" at bounding box center [400, 53] width 259 height 13
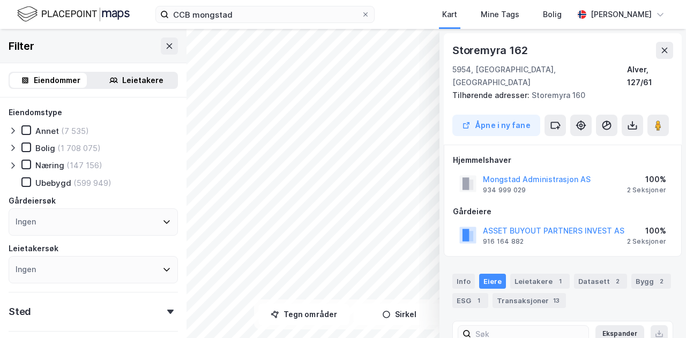
scroll to position [1, 0]
click at [666, 51] on icon at bounding box center [665, 49] width 6 height 5
click at [654, 119] on icon at bounding box center [658, 124] width 11 height 11
click at [668, 54] on button at bounding box center [664, 49] width 17 height 17
drag, startPoint x: 275, startPoint y: 24, endPoint x: 279, endPoint y: 16, distance: 8.9
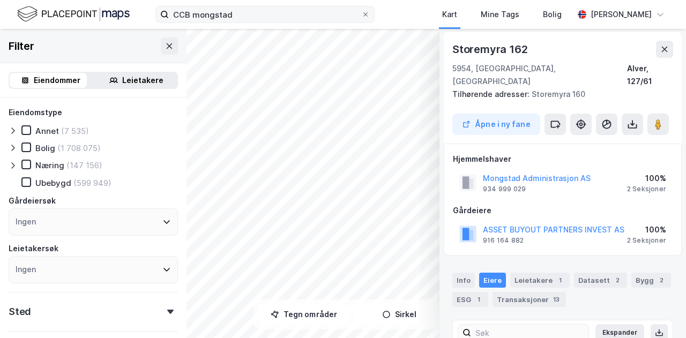
click at [279, 17] on div "CCB mongstad Kart Mine Tags [PERSON_NAME] Bratfos" at bounding box center [343, 14] width 686 height 29
click at [279, 16] on input "CCB mongstad" at bounding box center [265, 14] width 192 height 16
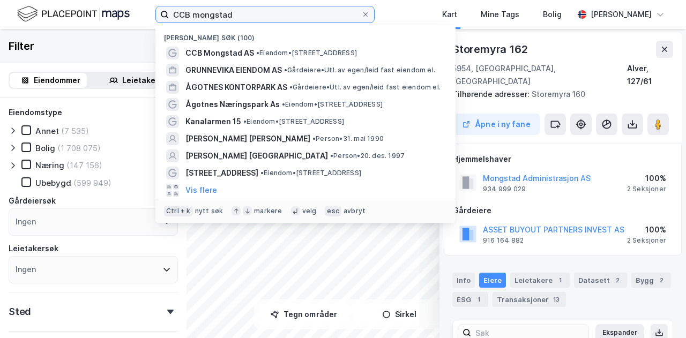
click at [279, 16] on input "CCB mongstad" at bounding box center [265, 14] width 192 height 16
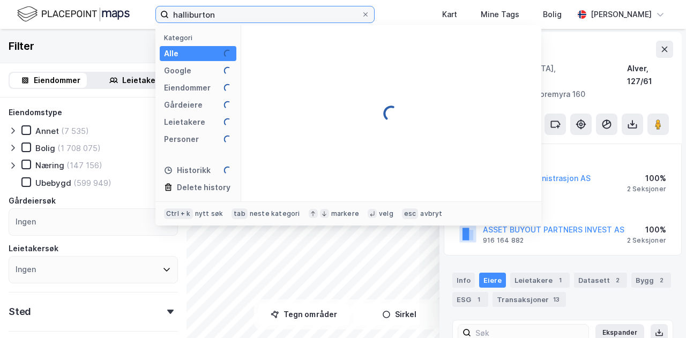
type input "halliburton"
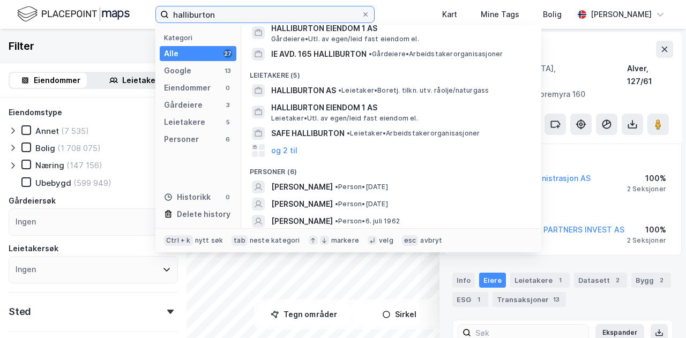
scroll to position [148, 0]
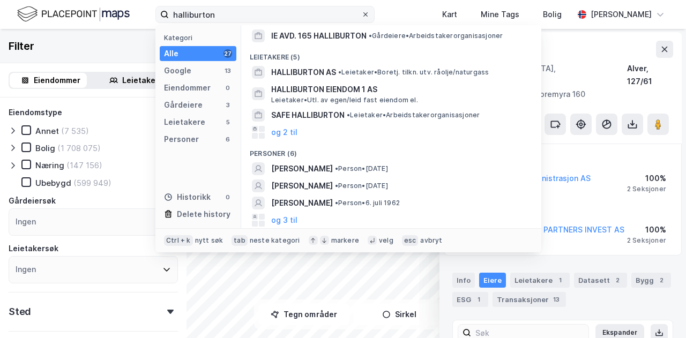
click at [369, 12] on icon at bounding box center [365, 14] width 6 height 6
click at [361, 12] on input "halliburton" at bounding box center [265, 14] width 192 height 16
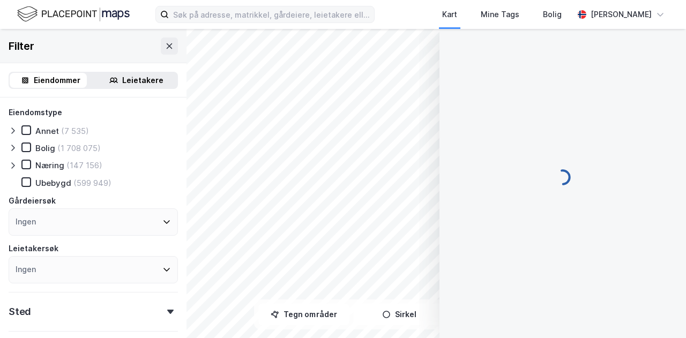
scroll to position [1, 0]
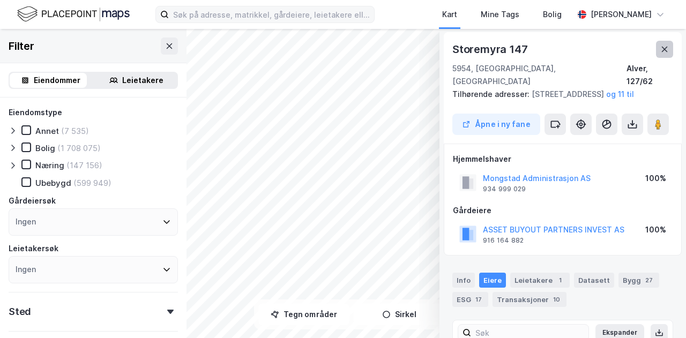
click at [663, 46] on icon at bounding box center [664, 49] width 9 height 9
click at [662, 48] on icon at bounding box center [664, 49] width 9 height 9
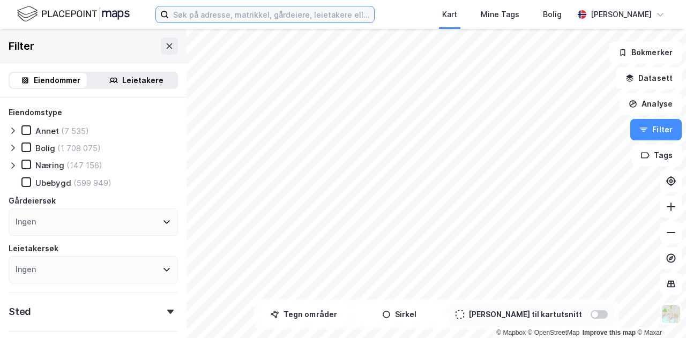
click at [320, 19] on input at bounding box center [271, 14] width 205 height 16
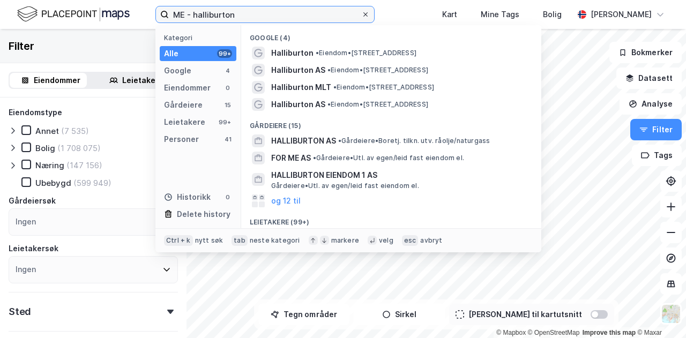
type input "ME - halliburton"
click at [369, 13] on icon at bounding box center [365, 14] width 6 height 6
click at [361, 13] on input "ME - halliburton" at bounding box center [265, 14] width 192 height 16
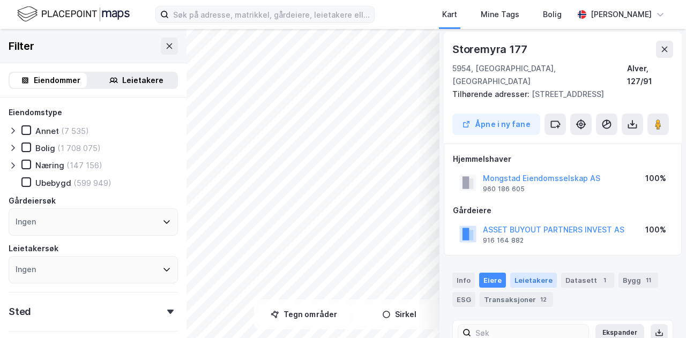
click at [541, 273] on div "Leietakere" at bounding box center [533, 280] width 47 height 15
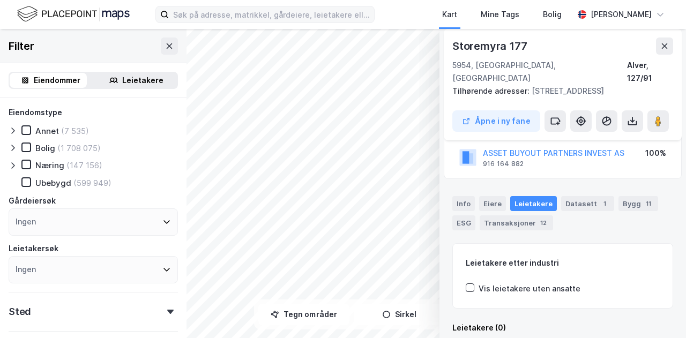
scroll to position [151, 0]
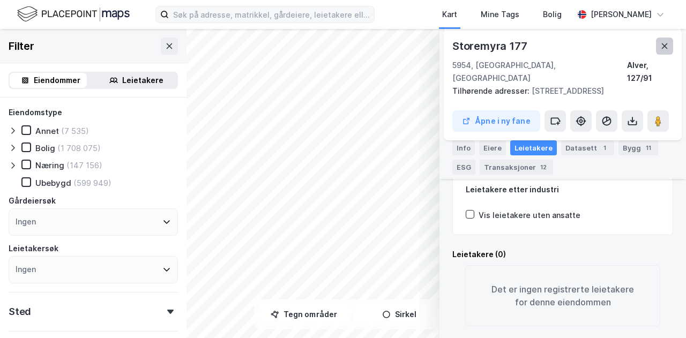
click at [664, 48] on icon at bounding box center [664, 46] width 9 height 9
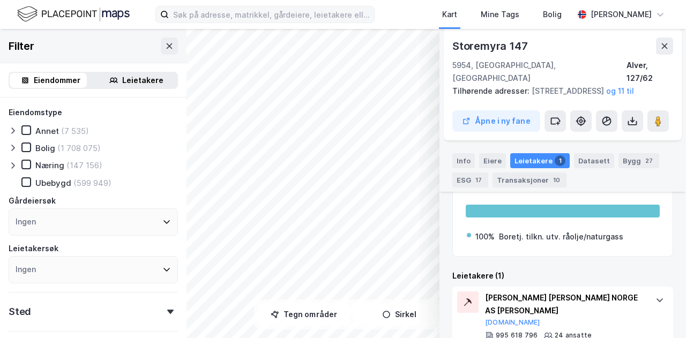
scroll to position [212, 0]
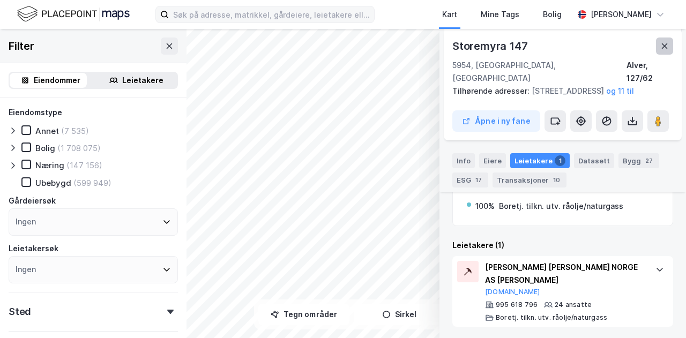
click at [657, 48] on button at bounding box center [664, 46] width 17 height 17
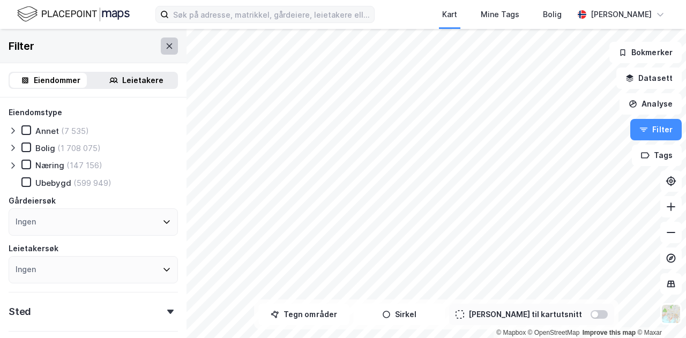
click at [161, 39] on button at bounding box center [169, 46] width 17 height 17
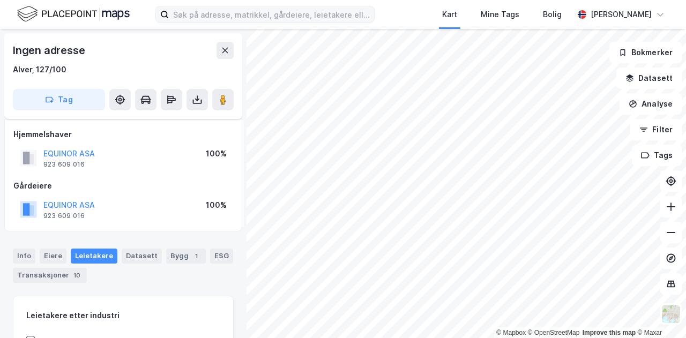
scroll to position [138, 0]
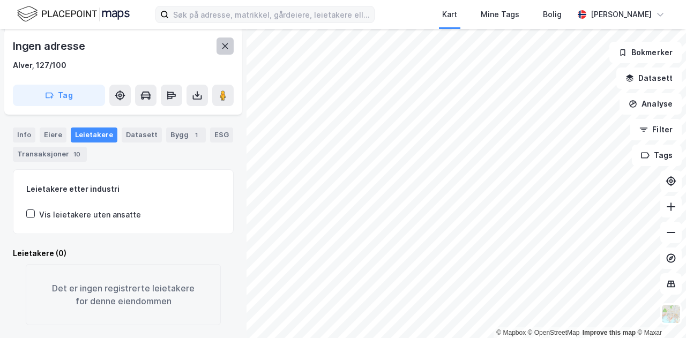
click at [229, 46] on button at bounding box center [224, 46] width 17 height 17
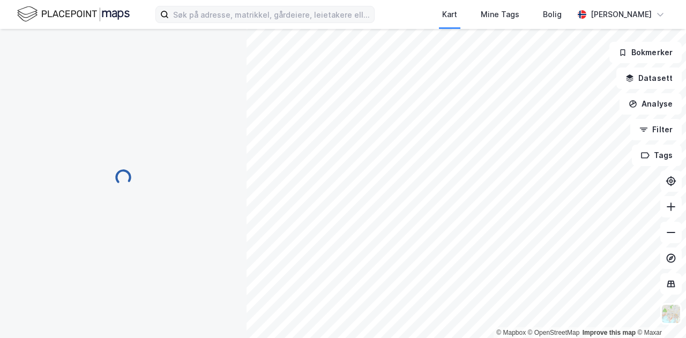
scroll to position [138, 0]
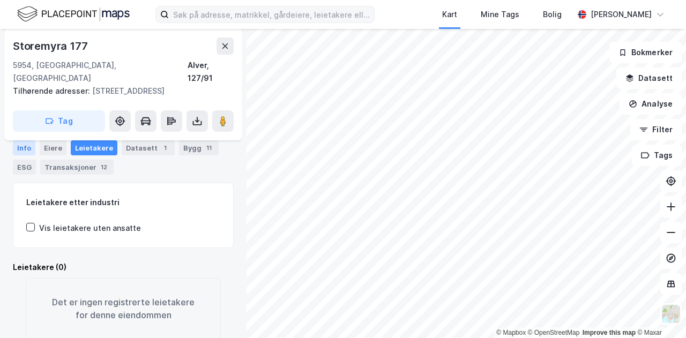
click at [23, 145] on div "Info" at bounding box center [24, 147] width 23 height 15
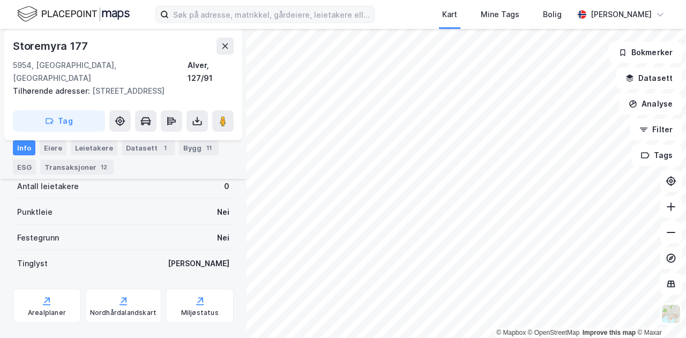
scroll to position [257, 0]
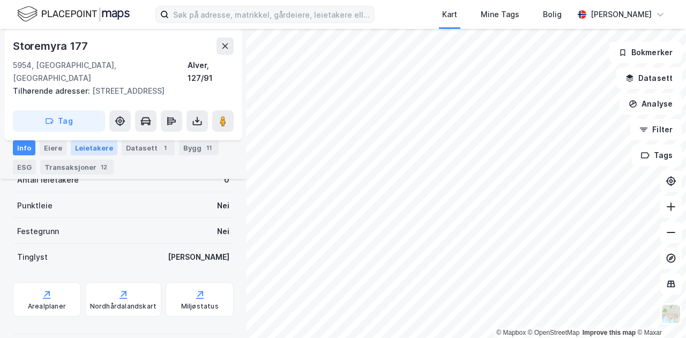
click at [86, 153] on div "Leietakere" at bounding box center [94, 147] width 47 height 15
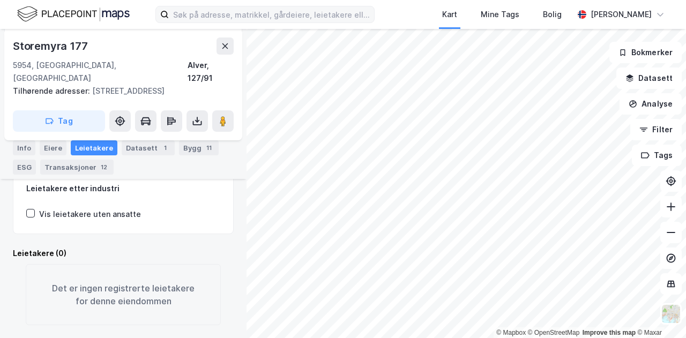
scroll to position [151, 0]
click at [193, 153] on div "Bygg 11" at bounding box center [199, 147] width 40 height 15
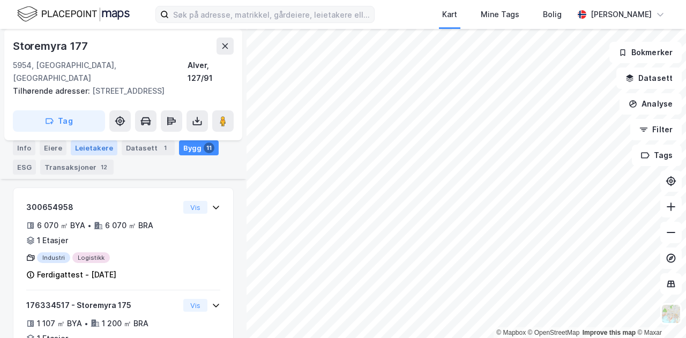
click at [86, 146] on div "Leietakere" at bounding box center [94, 147] width 47 height 15
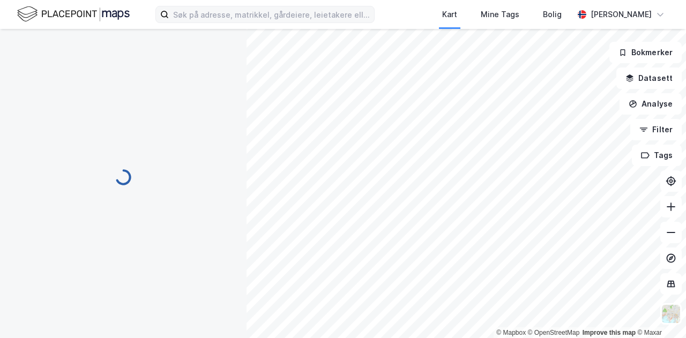
scroll to position [151, 0]
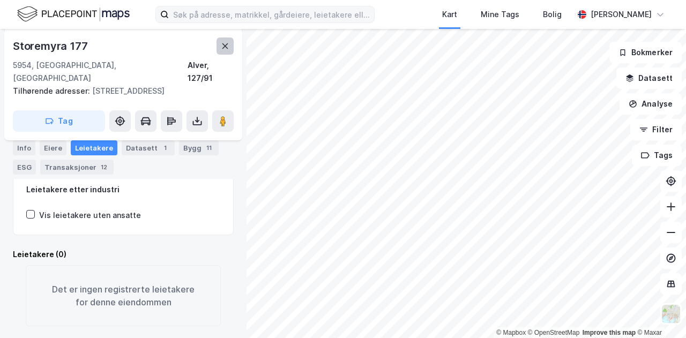
click at [226, 43] on icon at bounding box center [225, 46] width 9 height 9
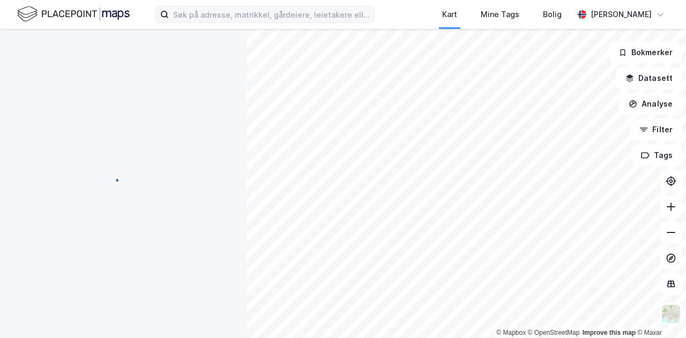
scroll to position [151, 0]
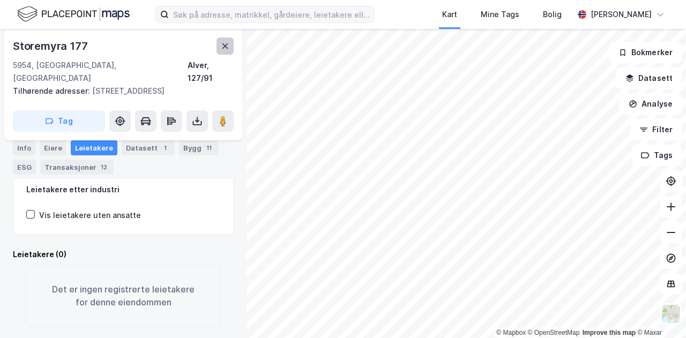
click at [219, 45] on button at bounding box center [224, 46] width 17 height 17
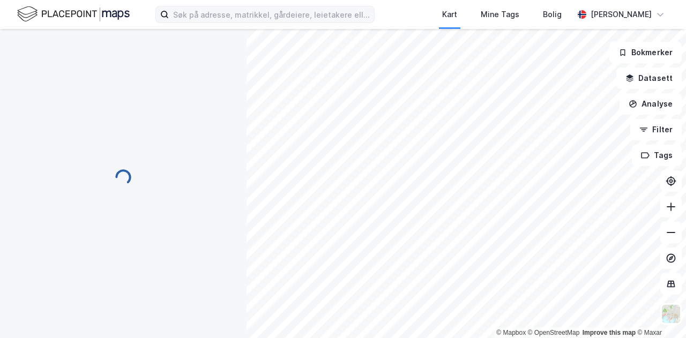
scroll to position [151, 0]
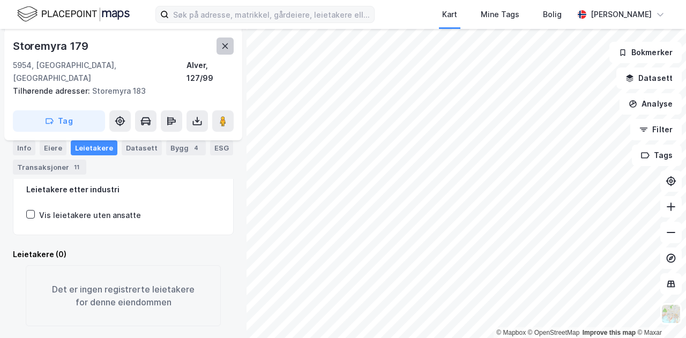
click at [230, 52] on button at bounding box center [224, 46] width 17 height 17
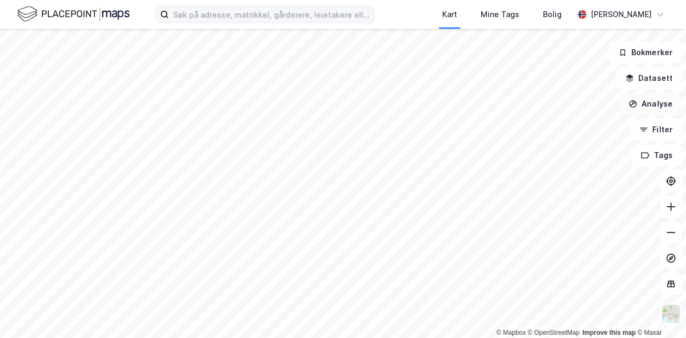
click at [643, 103] on button "Analyse" at bounding box center [650, 103] width 62 height 21
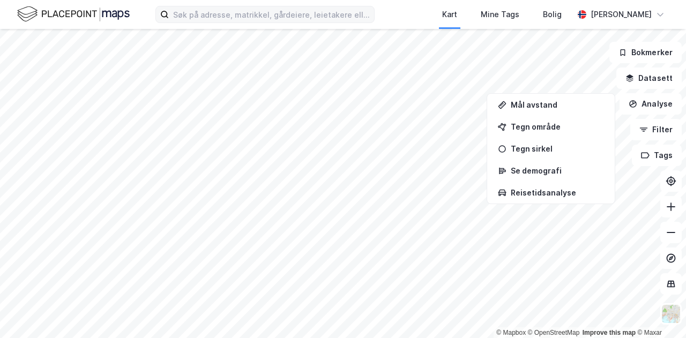
click at [579, 116] on div "Mål avstand Tegn område Tegn sirkel Se demografi Reisetidsanalyse" at bounding box center [550, 149] width 123 height 106
click at [577, 118] on div "Tegn område" at bounding box center [550, 127] width 123 height 18
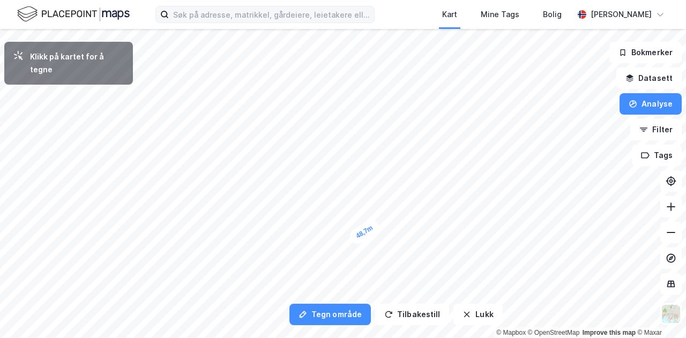
click at [373, 227] on div "48,7m" at bounding box center [364, 232] width 34 height 29
click at [383, 228] on div "67,1m" at bounding box center [369, 232] width 34 height 25
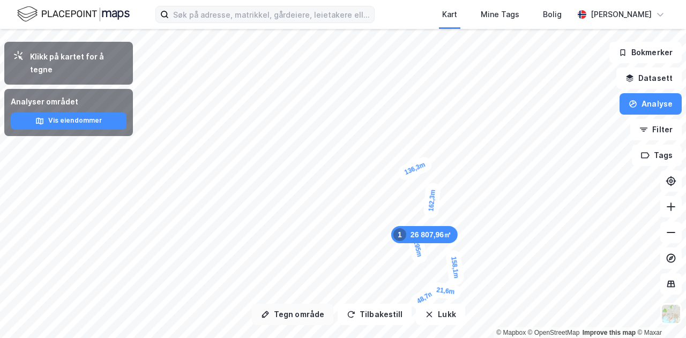
click at [302, 316] on button "Tegn område" at bounding box center [292, 314] width 81 height 21
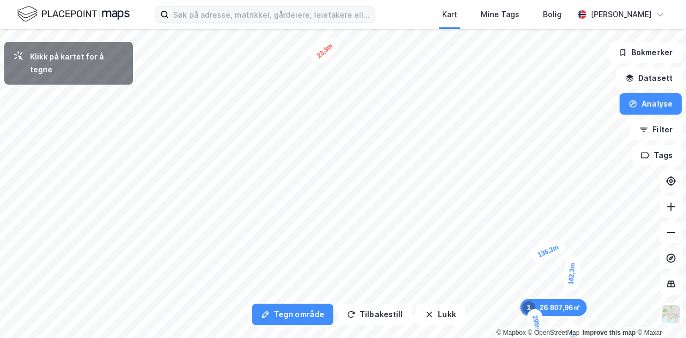
click at [321, 54] on div "23,3m" at bounding box center [324, 51] width 33 height 32
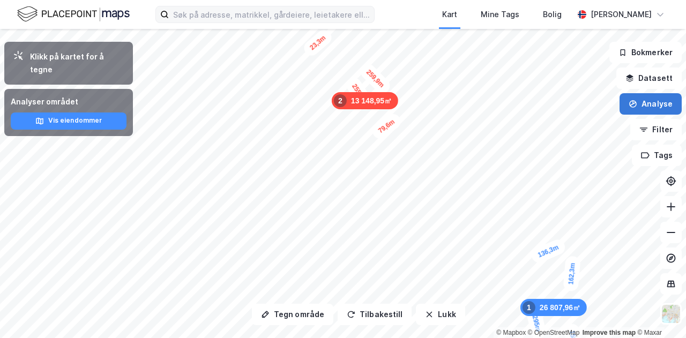
click at [648, 107] on button "Analyse" at bounding box center [650, 103] width 62 height 21
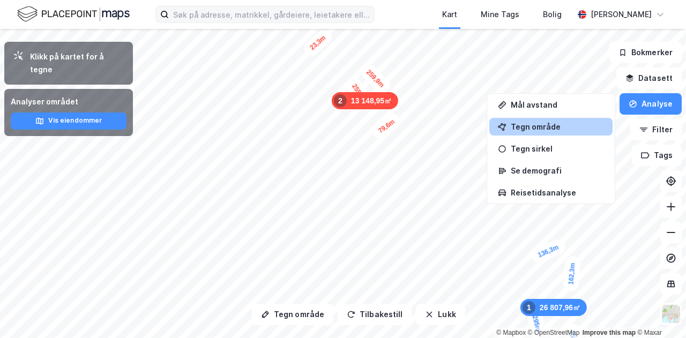
click at [565, 119] on div "Tegn område" at bounding box center [550, 127] width 123 height 18
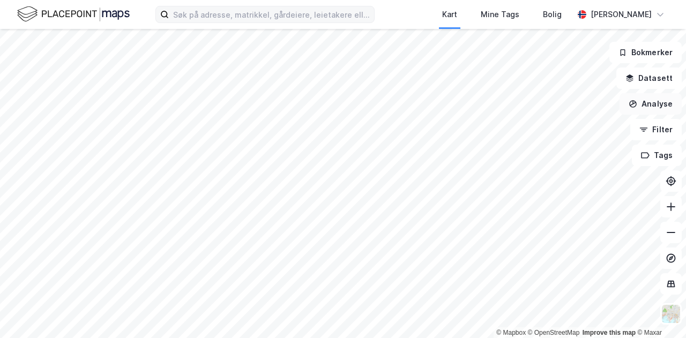
click at [653, 107] on button "Analyse" at bounding box center [650, 103] width 62 height 21
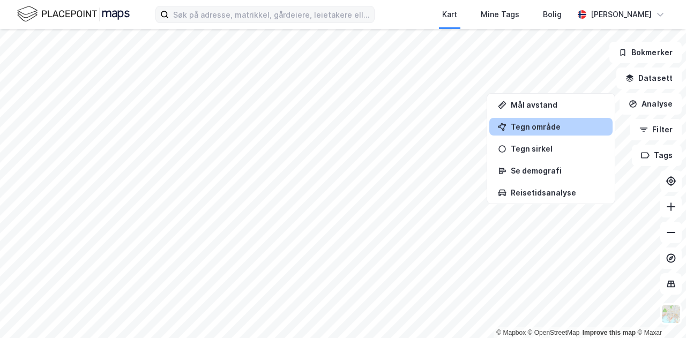
click at [571, 123] on div "Tegn område" at bounding box center [557, 126] width 93 height 9
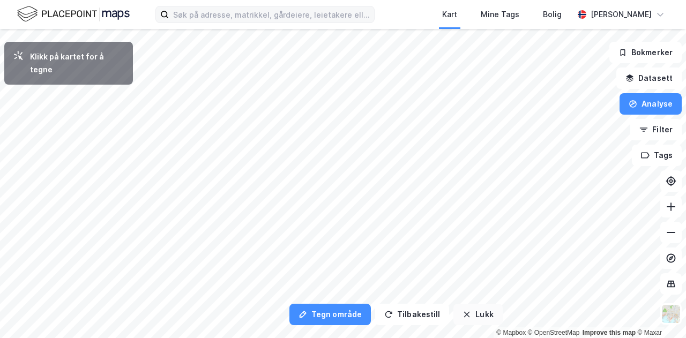
click at [462, 308] on button "Lukk" at bounding box center [477, 314] width 49 height 21
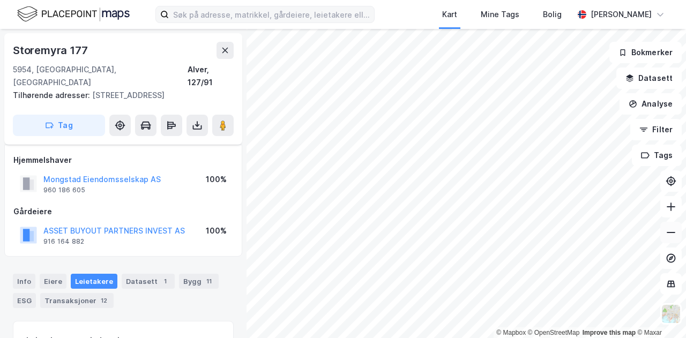
scroll to position [151, 0]
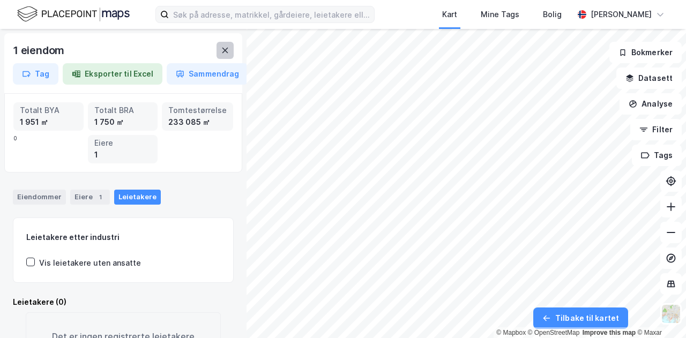
click at [220, 44] on button at bounding box center [224, 50] width 17 height 17
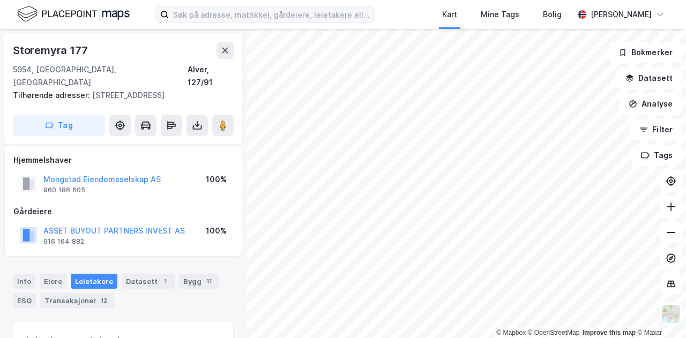
scroll to position [151, 0]
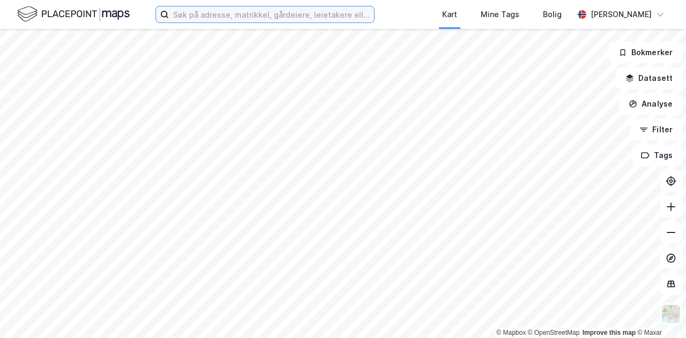
click at [212, 12] on input at bounding box center [271, 14] width 205 height 16
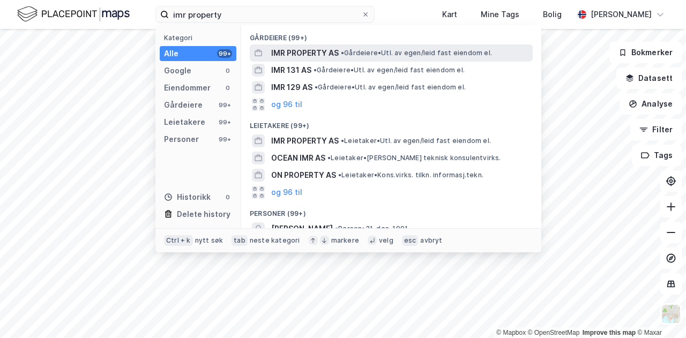
click at [344, 50] on span "•" at bounding box center [342, 53] width 3 height 8
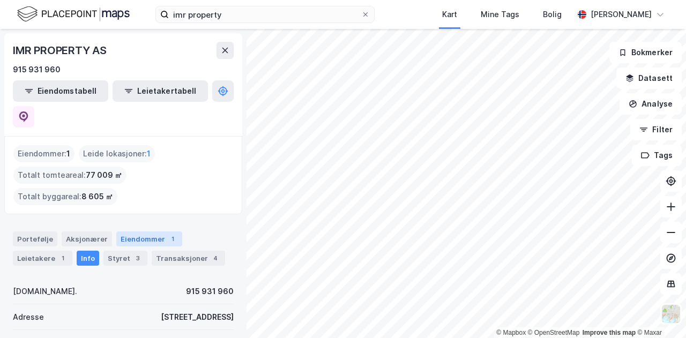
click at [162, 231] on div "Eiendommer 1" at bounding box center [149, 238] width 66 height 15
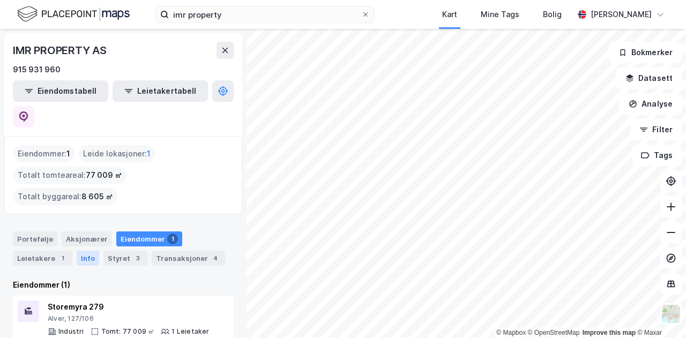
click at [88, 251] on div "Info" at bounding box center [88, 258] width 23 height 15
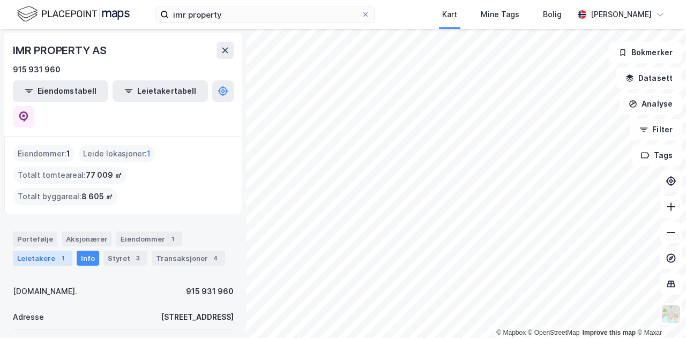
click at [53, 251] on div "Leietakere 1" at bounding box center [42, 258] width 59 height 15
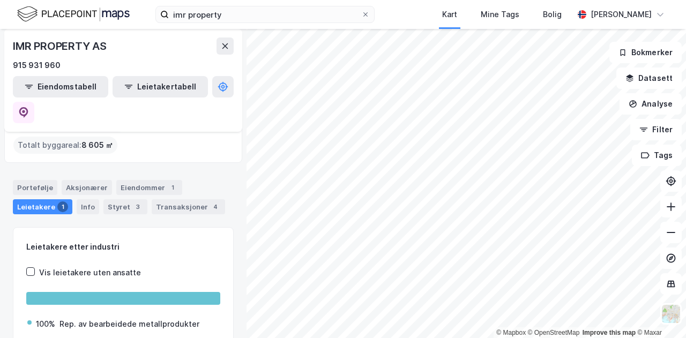
scroll to position [122, 0]
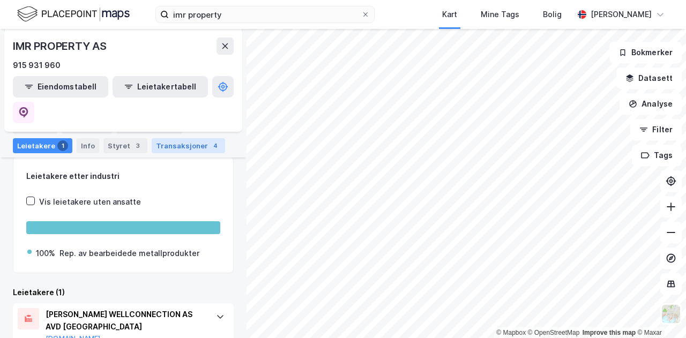
click at [186, 139] on div "Transaksjoner 4" at bounding box center [188, 145] width 73 height 15
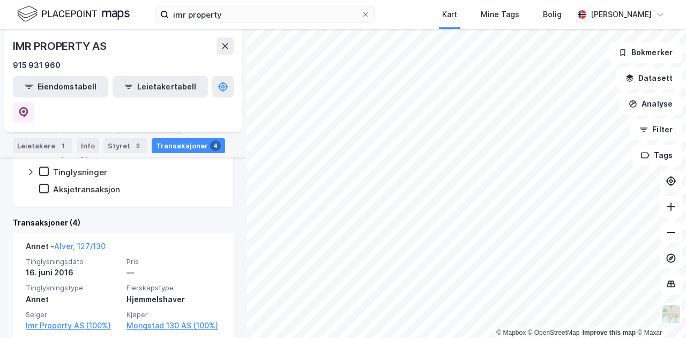
scroll to position [308, 0]
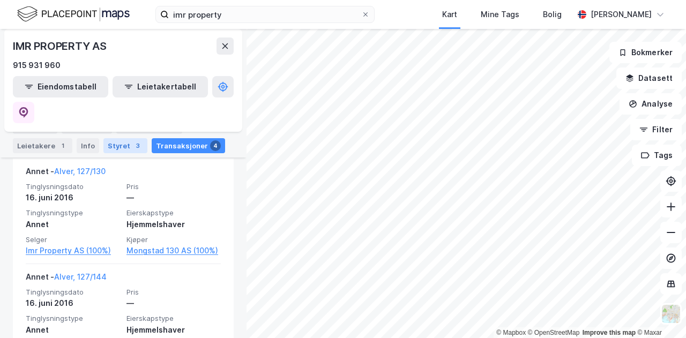
click at [134, 141] on div "3" at bounding box center [137, 145] width 11 height 11
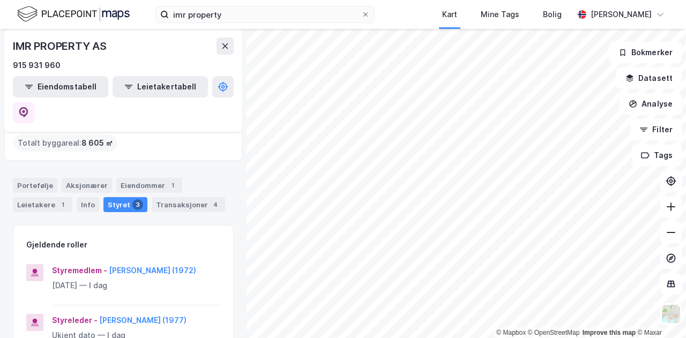
scroll to position [161, 0]
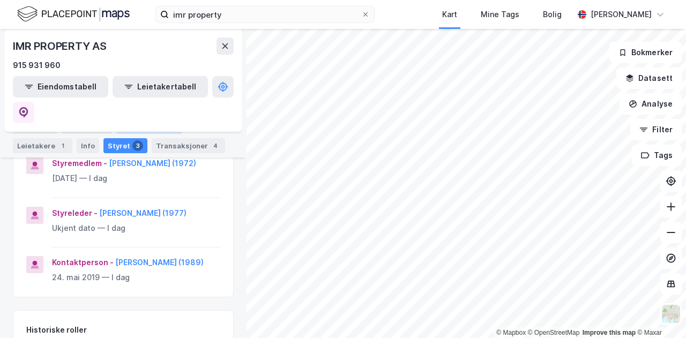
click at [139, 126] on div "Eiendommer 1" at bounding box center [149, 126] width 66 height 15
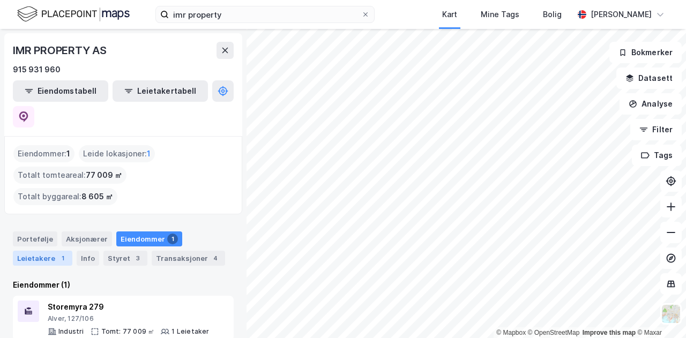
click at [51, 251] on div "Leietakere 1" at bounding box center [42, 258] width 59 height 15
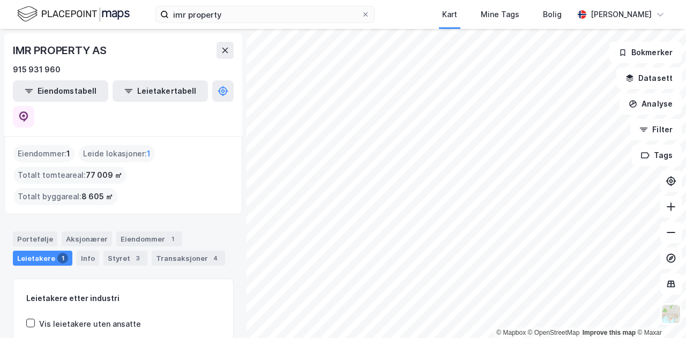
scroll to position [51, 0]
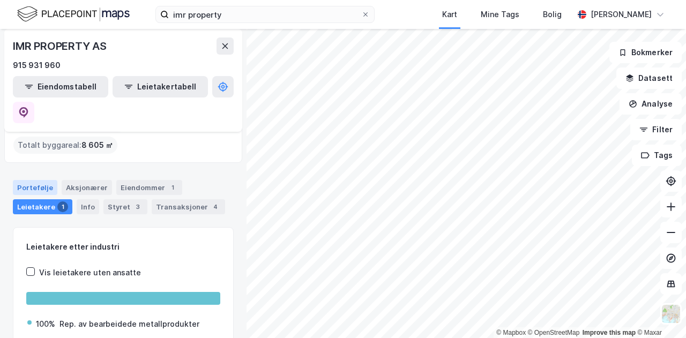
click at [39, 180] on div "Portefølje" at bounding box center [35, 187] width 44 height 15
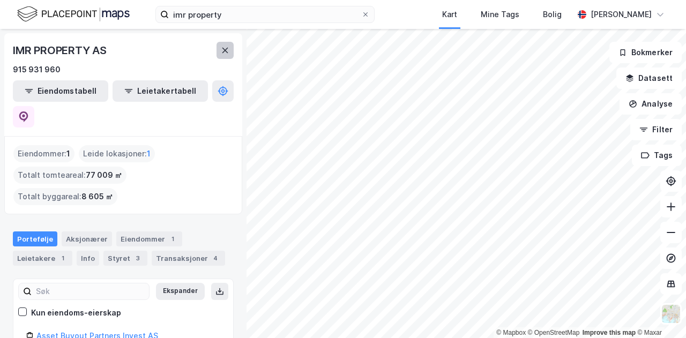
click at [229, 51] on button at bounding box center [224, 50] width 17 height 17
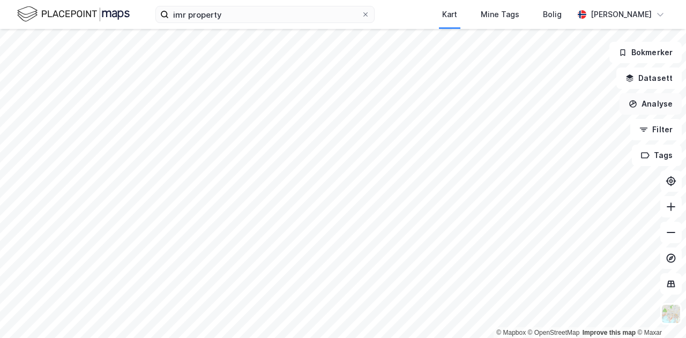
click at [654, 104] on button "Analyse" at bounding box center [650, 103] width 62 height 21
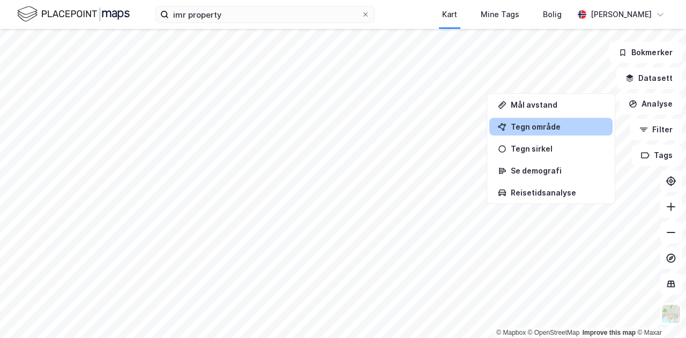
click at [561, 131] on div "Tegn område" at bounding box center [550, 127] width 123 height 18
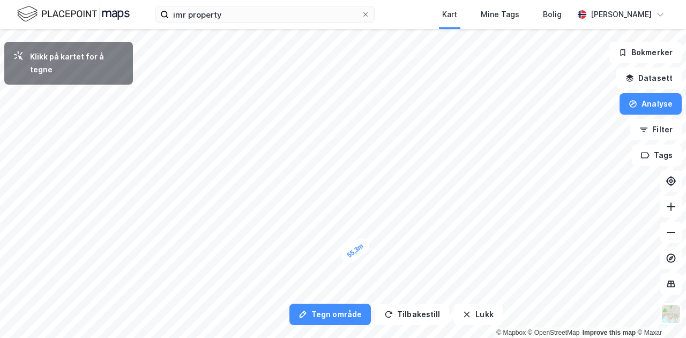
click at [367, 242] on div "55,3m" at bounding box center [355, 250] width 34 height 31
click at [377, 243] on div "18,4m" at bounding box center [372, 242] width 32 height 17
click at [373, 140] on div "32,4m" at bounding box center [371, 149] width 21 height 34
click at [371, 110] on div "56,3m" at bounding box center [372, 125] width 18 height 32
click at [375, 102] on div "17,3m" at bounding box center [373, 106] width 28 height 34
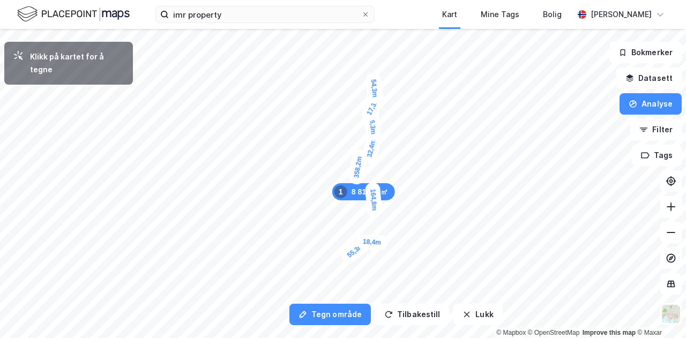
click at [372, 74] on div "54,3m" at bounding box center [374, 88] width 18 height 32
click at [462, 311] on icon "button" at bounding box center [466, 314] width 9 height 9
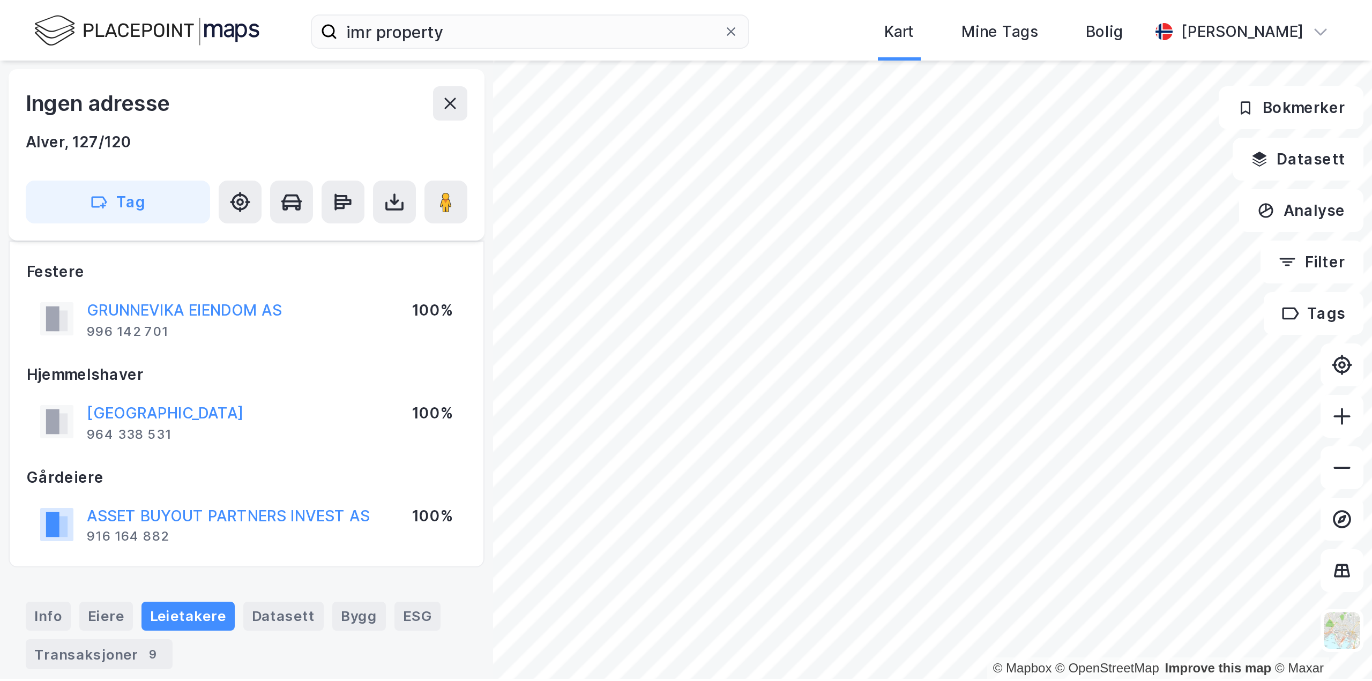
scroll to position [115, 0]
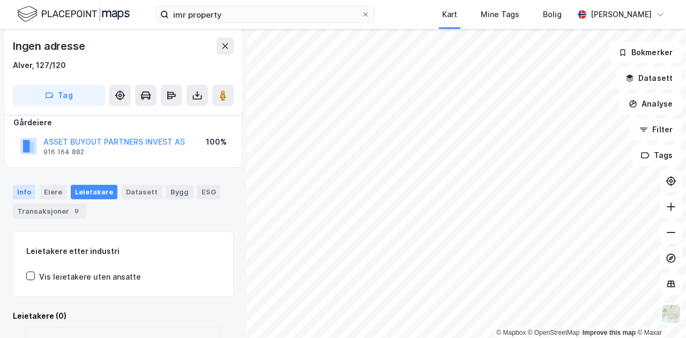
click at [30, 188] on div "Info" at bounding box center [24, 192] width 23 height 14
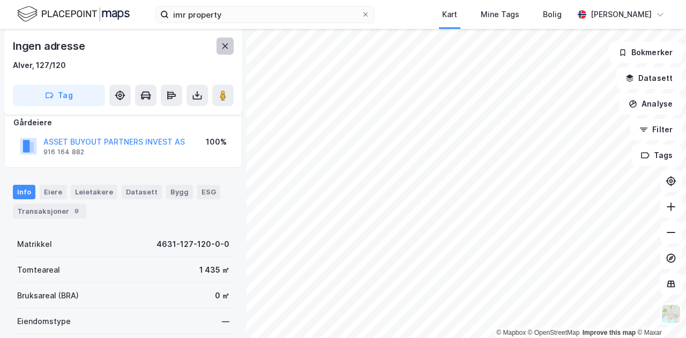
click at [222, 46] on icon at bounding box center [225, 46] width 9 height 9
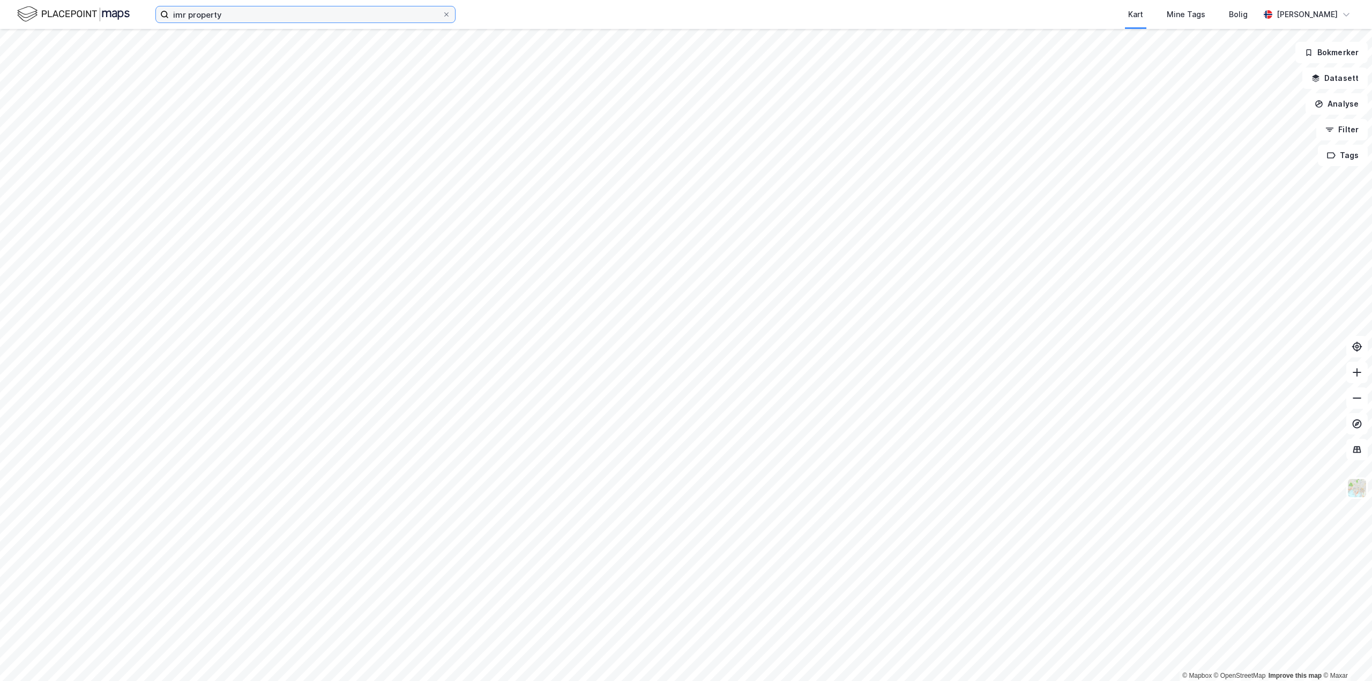
click at [289, 11] on input "imr property" at bounding box center [305, 14] width 273 height 16
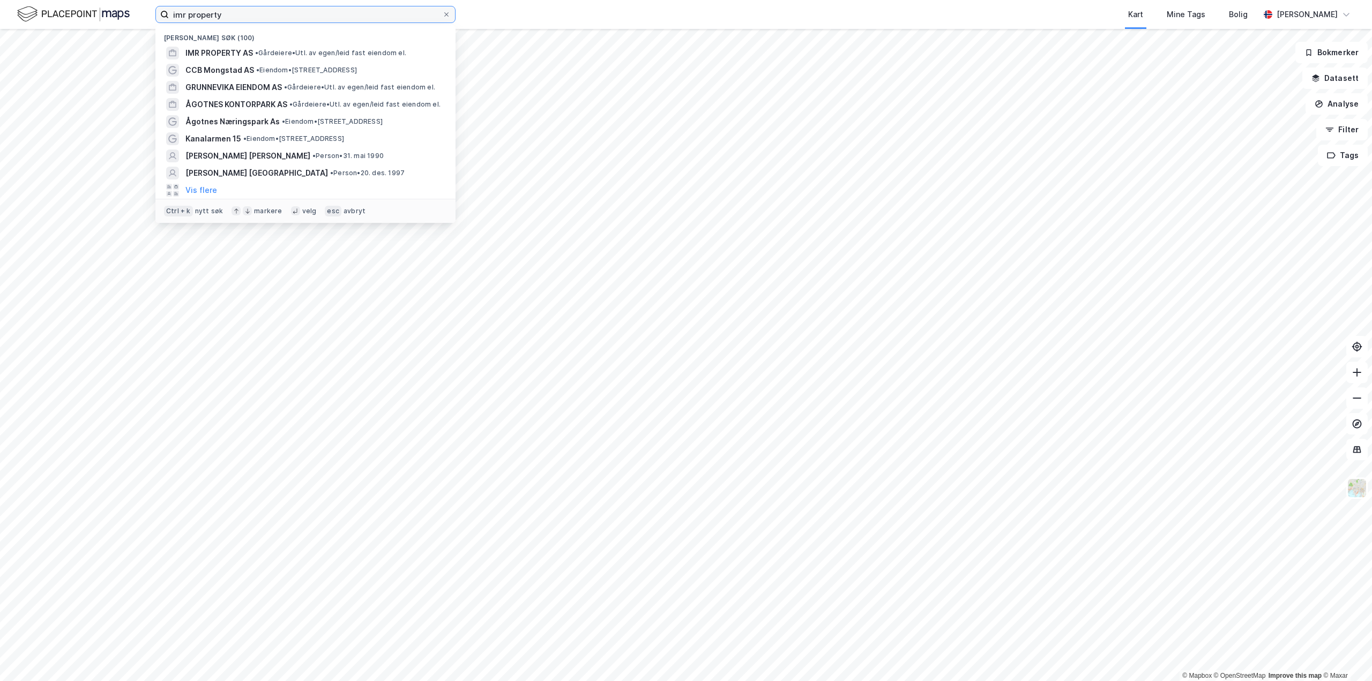
click at [289, 11] on input "imr property" at bounding box center [305, 14] width 273 height 16
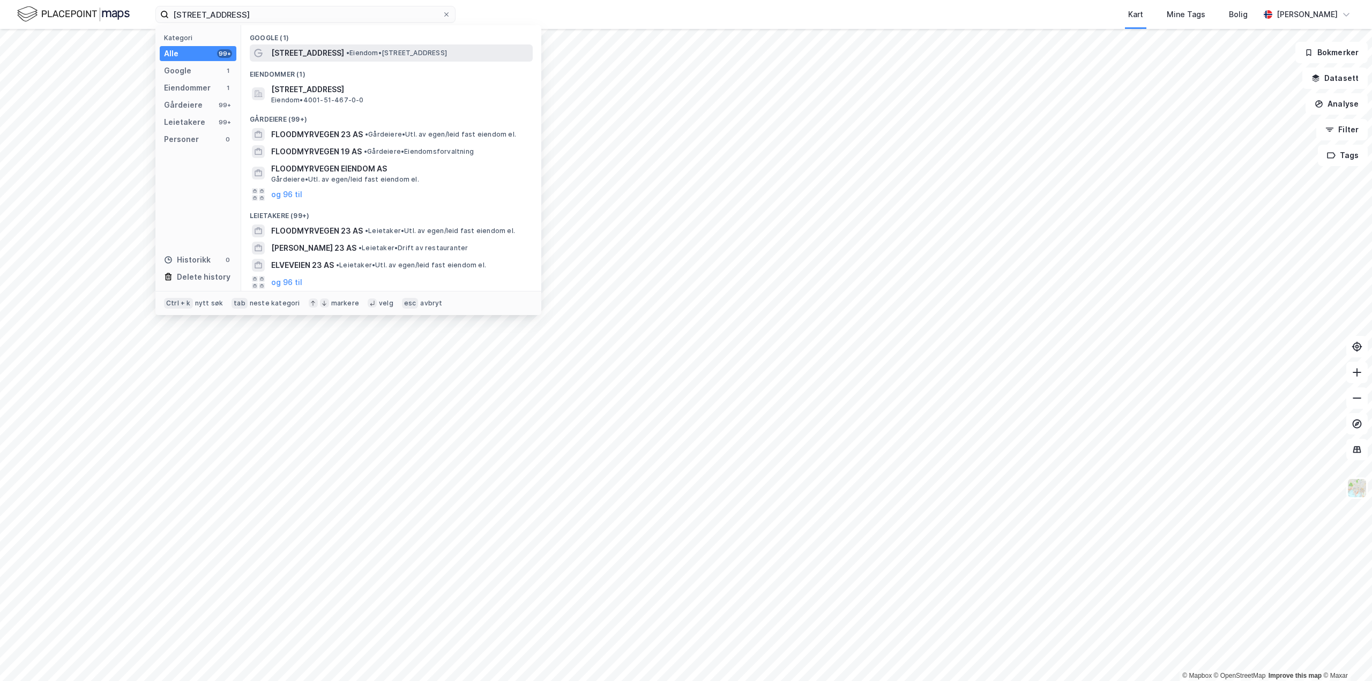
click at [447, 52] on span "• Eiendom • [STREET_ADDRESS]" at bounding box center [396, 53] width 101 height 9
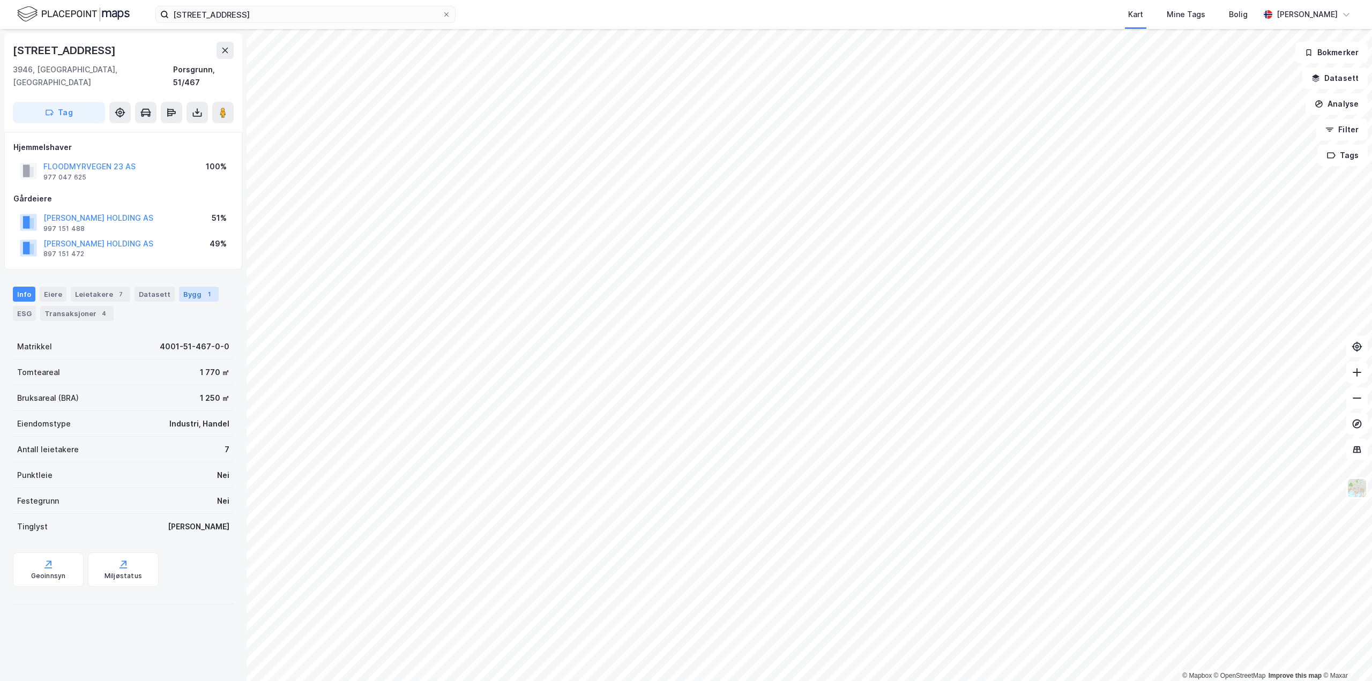
click at [188, 287] on div "Bygg 1" at bounding box center [199, 294] width 40 height 15
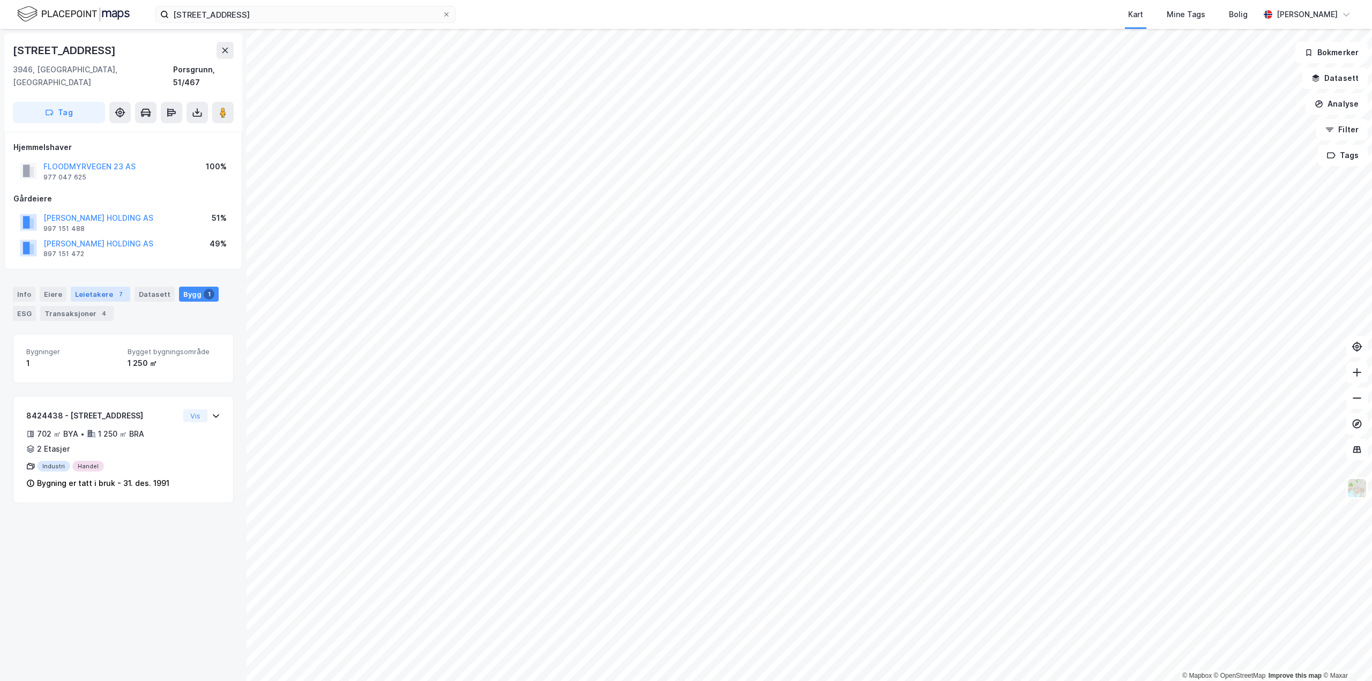
click at [87, 287] on div "Leietakere 7" at bounding box center [100, 294] width 59 height 15
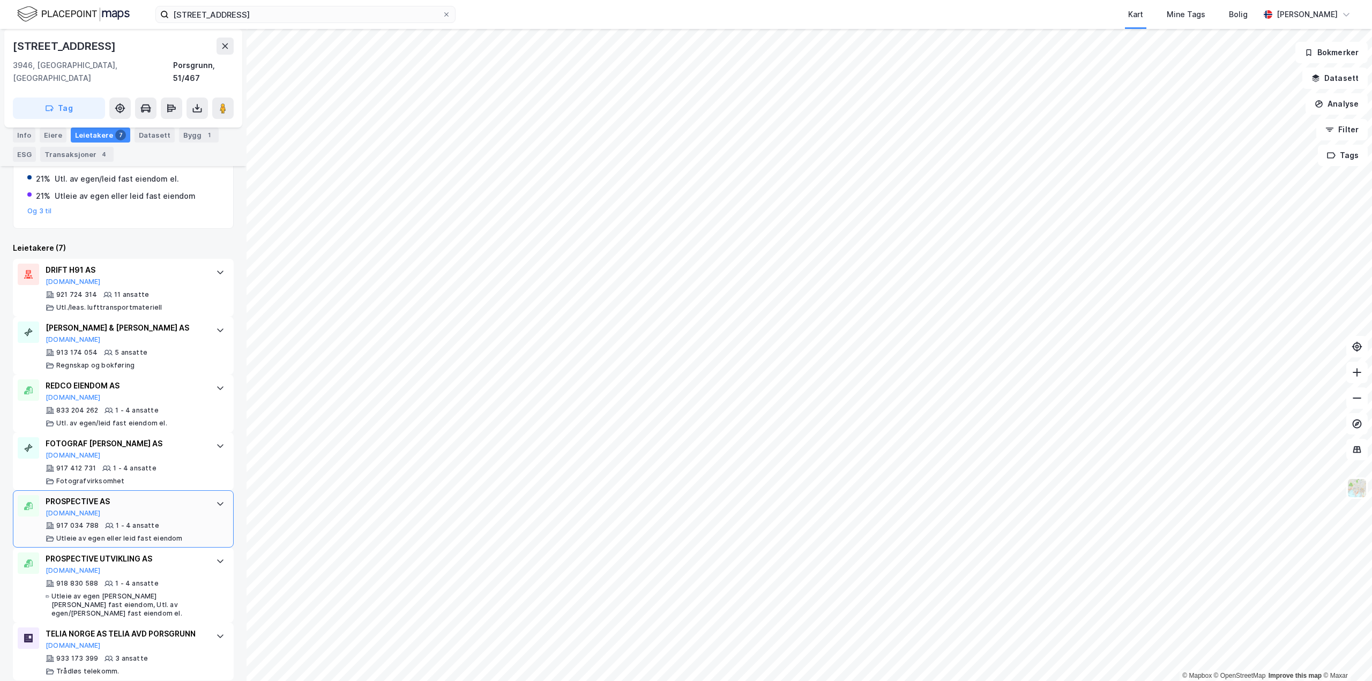
scroll to position [273, 0]
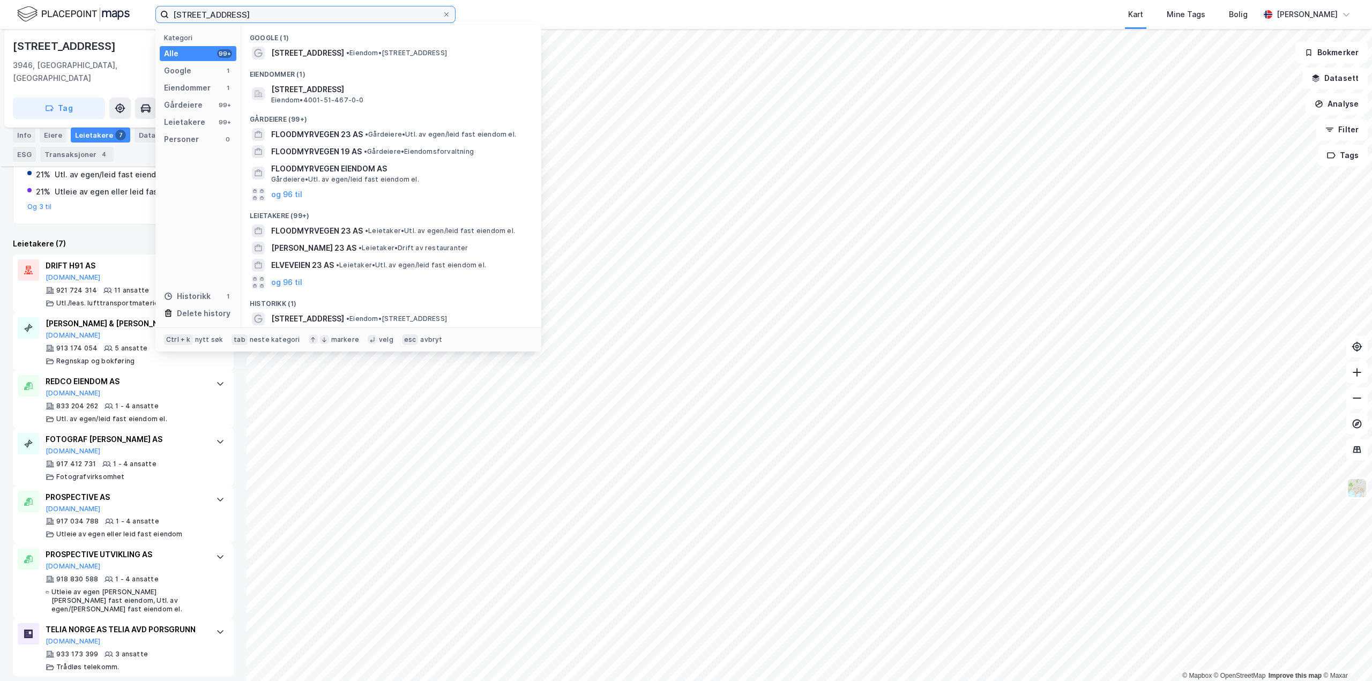
click at [313, 11] on input "[STREET_ADDRESS]" at bounding box center [305, 14] width 273 height 16
click at [340, 44] on div "[STREET_ADDRESS] • Eiendom • [STREET_ADDRESS]" at bounding box center [391, 52] width 283 height 17
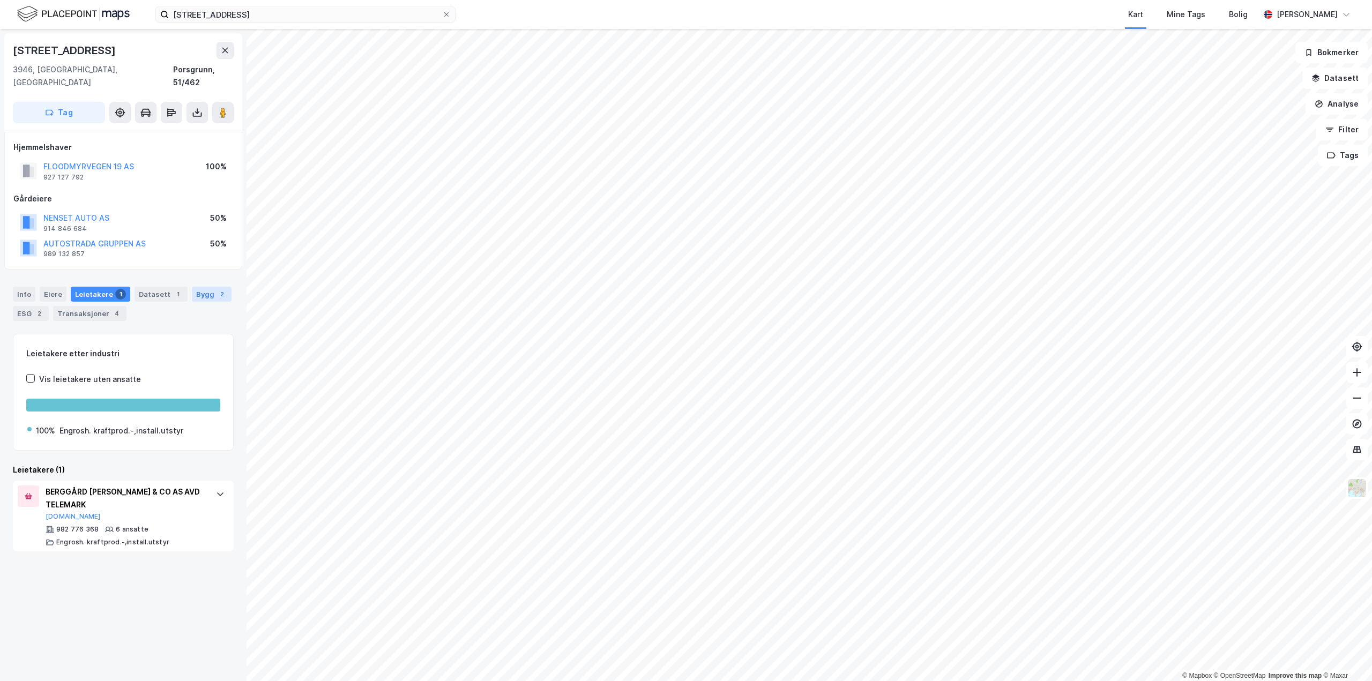
click at [207, 287] on div "Bygg 2" at bounding box center [212, 294] width 40 height 15
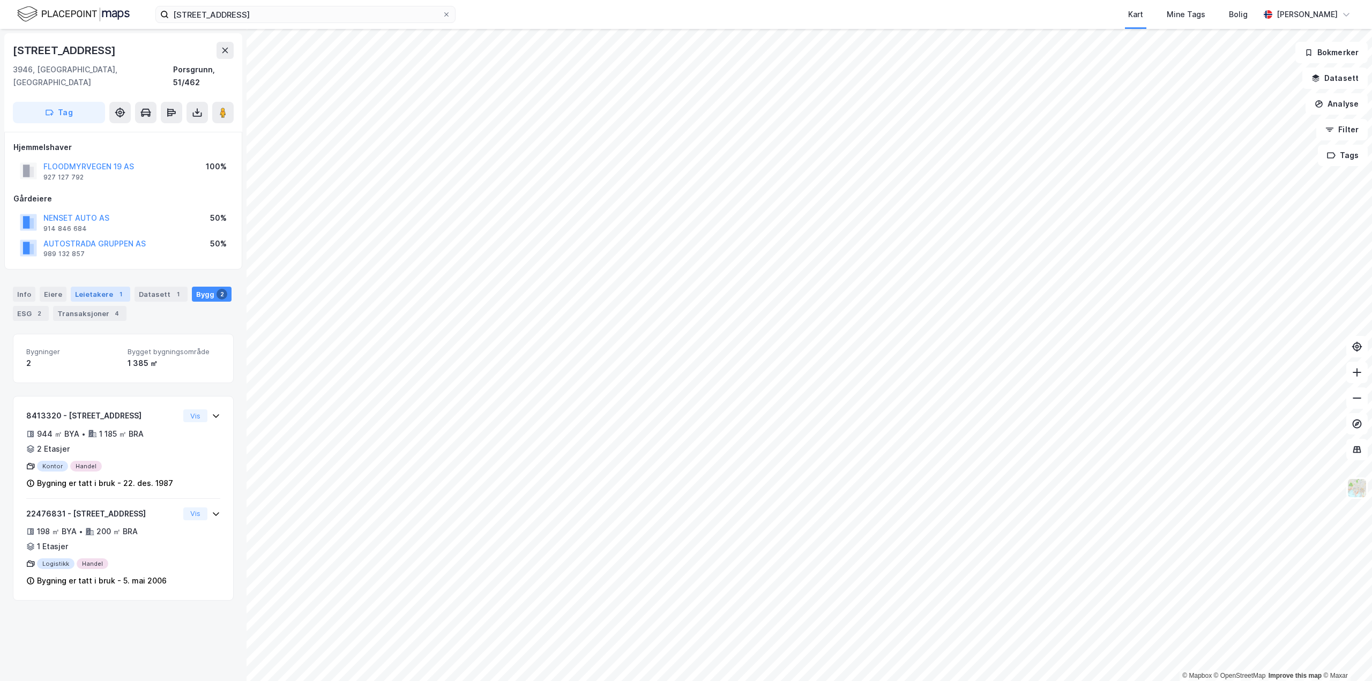
click at [91, 287] on div "Leietakere 1" at bounding box center [100, 294] width 59 height 15
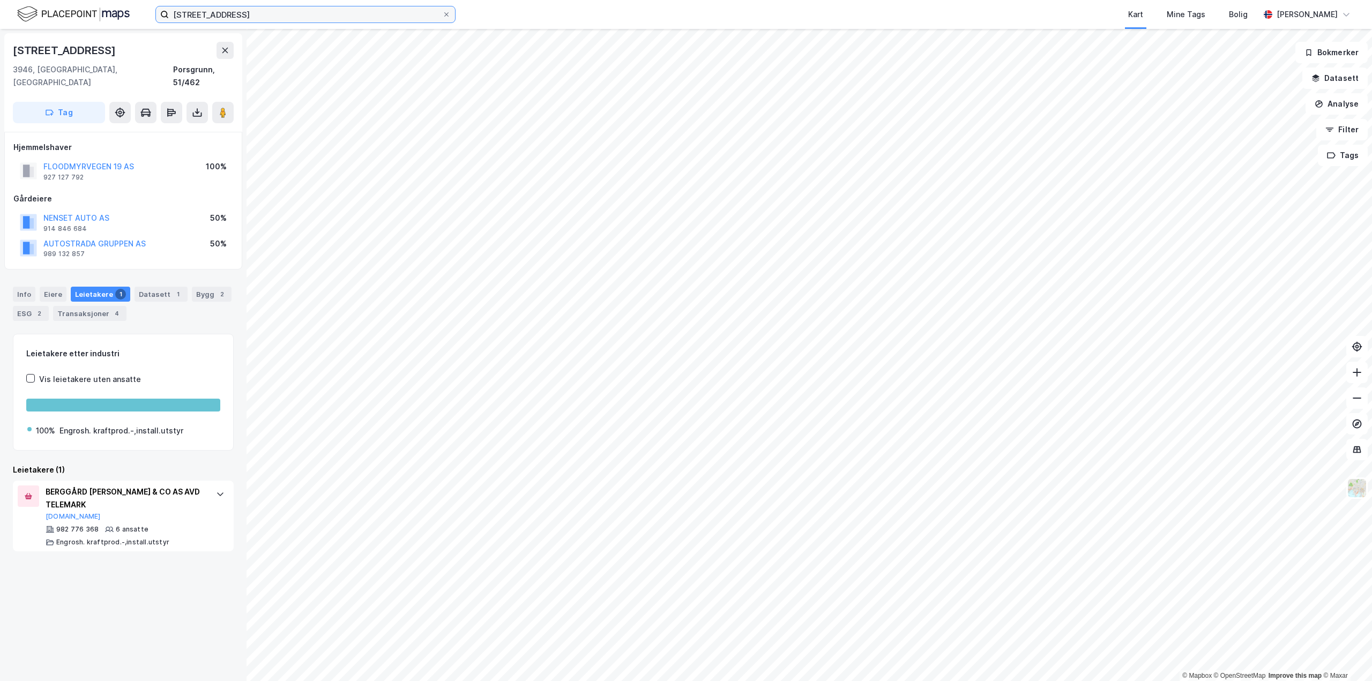
click at [393, 19] on input "[STREET_ADDRESS]" at bounding box center [305, 14] width 273 height 16
click at [222, 287] on div "Bygg 2" at bounding box center [212, 294] width 40 height 15
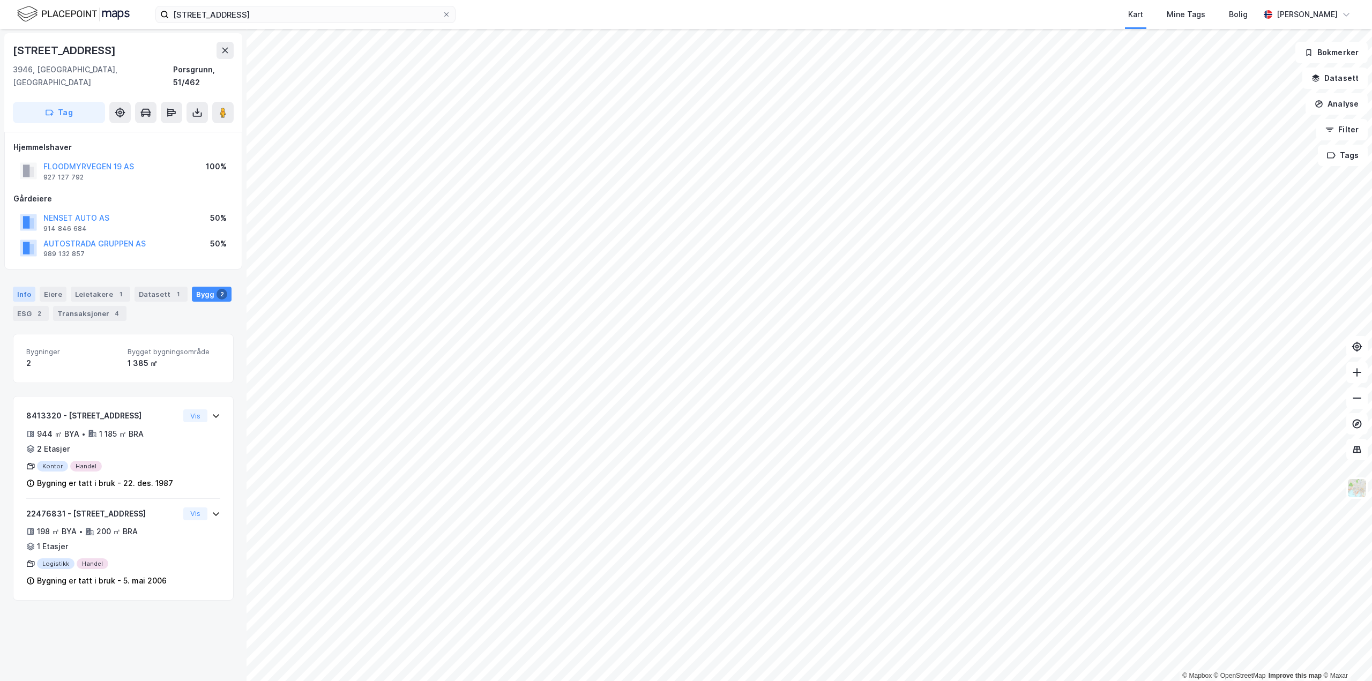
click at [20, 287] on div "Info" at bounding box center [24, 294] width 23 height 15
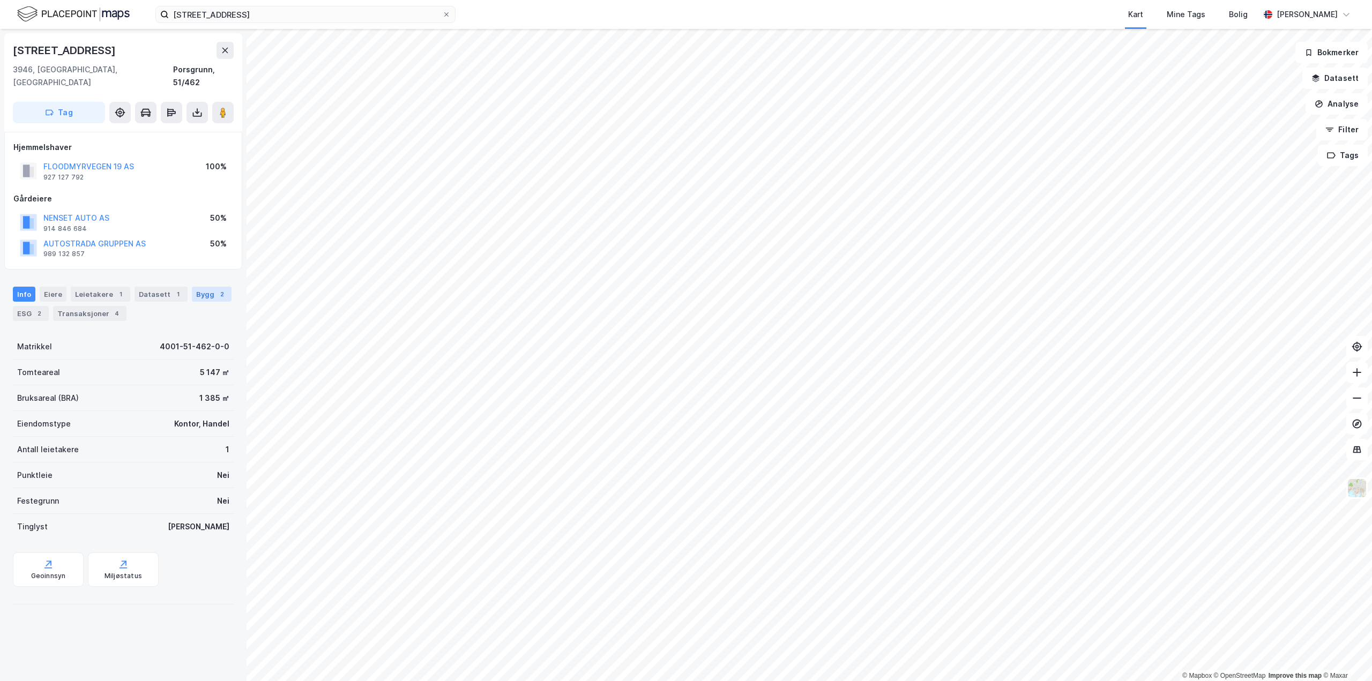
click at [192, 287] on div "Bygg 2" at bounding box center [212, 294] width 40 height 15
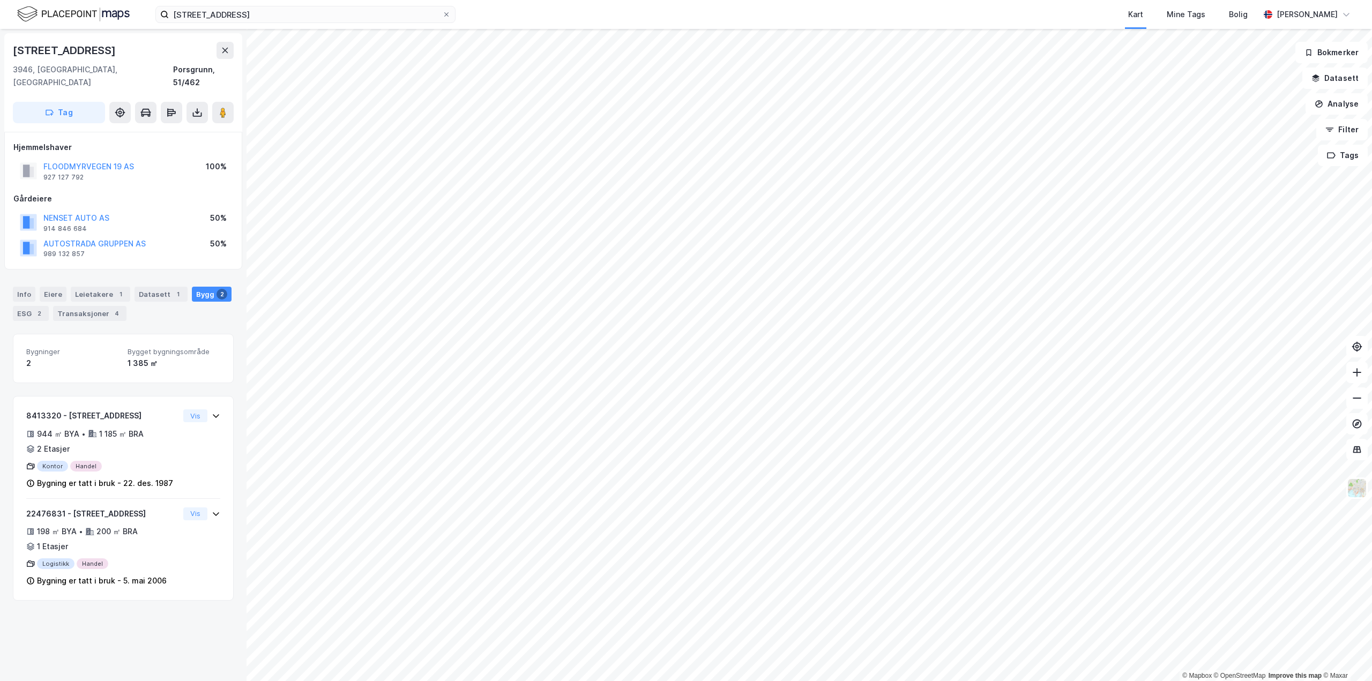
click at [161, 338] on div "1 385 ㎡" at bounding box center [174, 363] width 93 height 13
click at [685, 338] on div "© Mapbox © OpenStreetMap Improve this map © Maxar [STREET_ADDRESS], [GEOGRAPHIC…" at bounding box center [686, 355] width 1372 height 652
click at [685, 338] on icon at bounding box center [1360, 346] width 3 height 1
click at [685, 104] on button "Analyse" at bounding box center [1336, 103] width 62 height 21
click at [685, 128] on div "Tegn område" at bounding box center [1242, 126] width 93 height 9
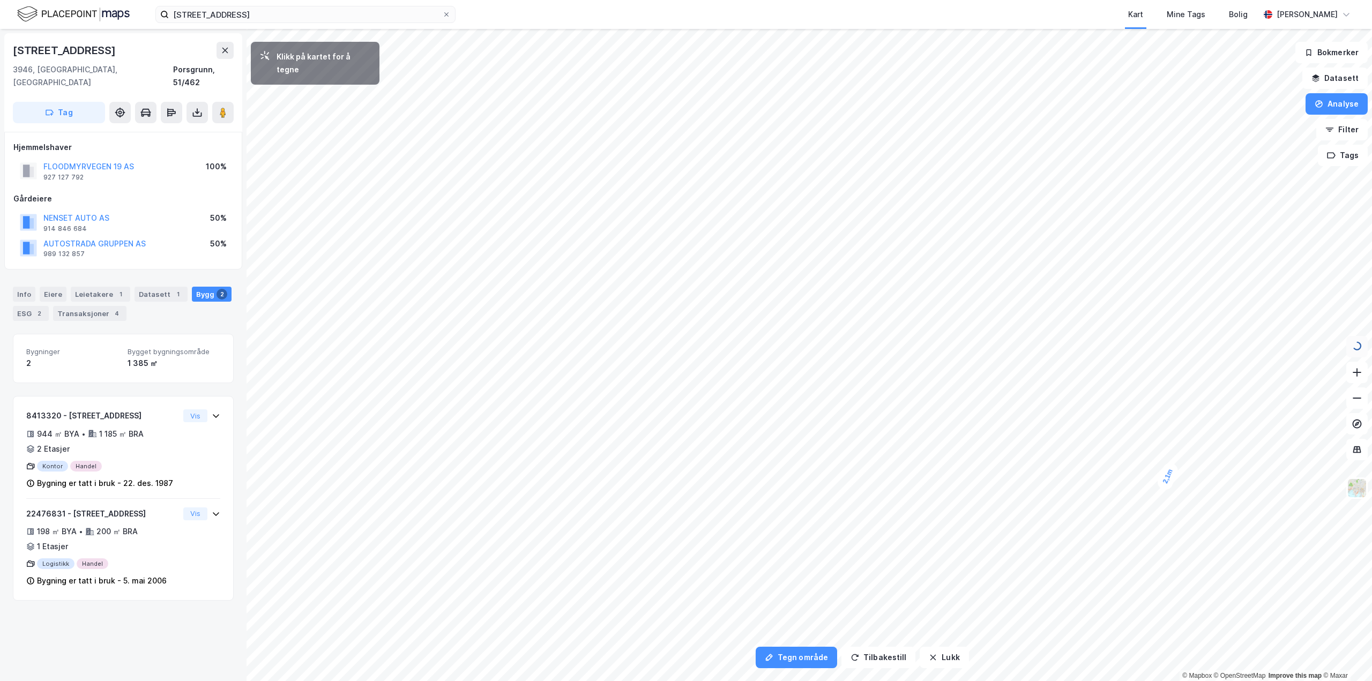
click at [685, 338] on div "2,1m" at bounding box center [1167, 476] width 25 height 31
click at [685, 338] on div "4,4m" at bounding box center [1155, 473] width 31 height 29
click at [685, 338] on div "3,6m" at bounding box center [1155, 480] width 28 height 17
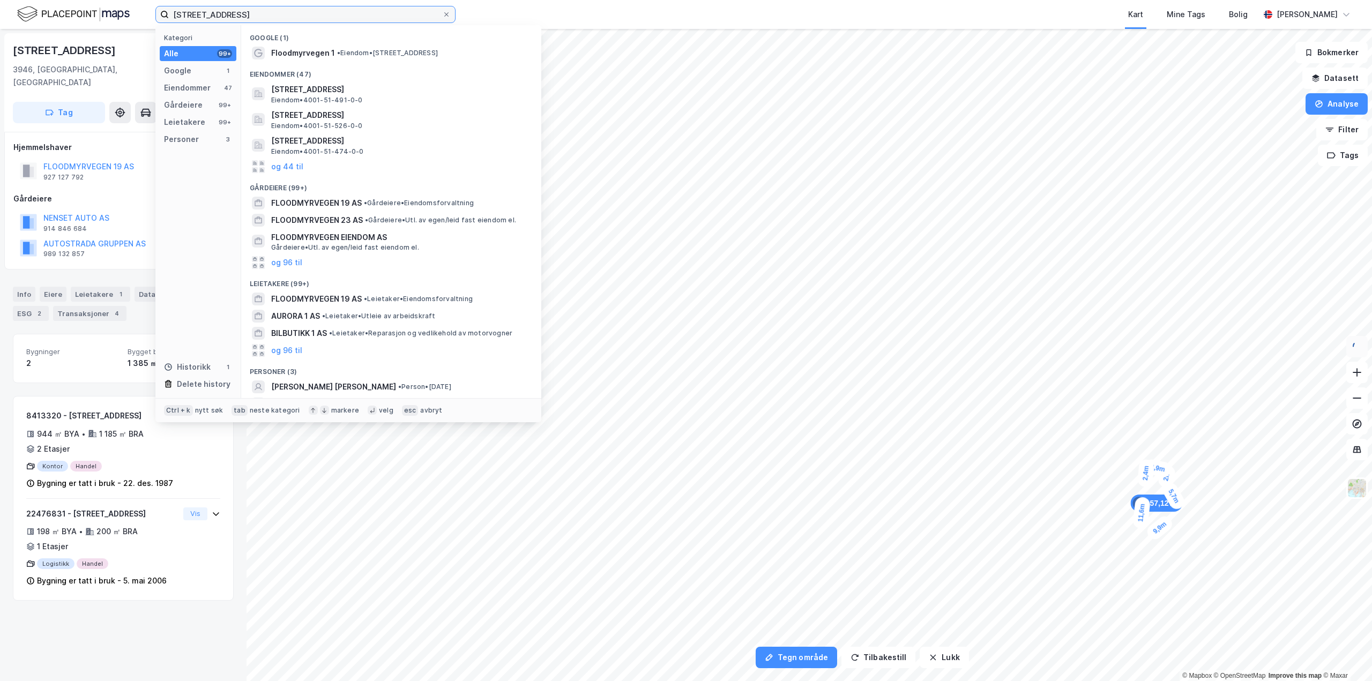
type input "[STREET_ADDRESS]"
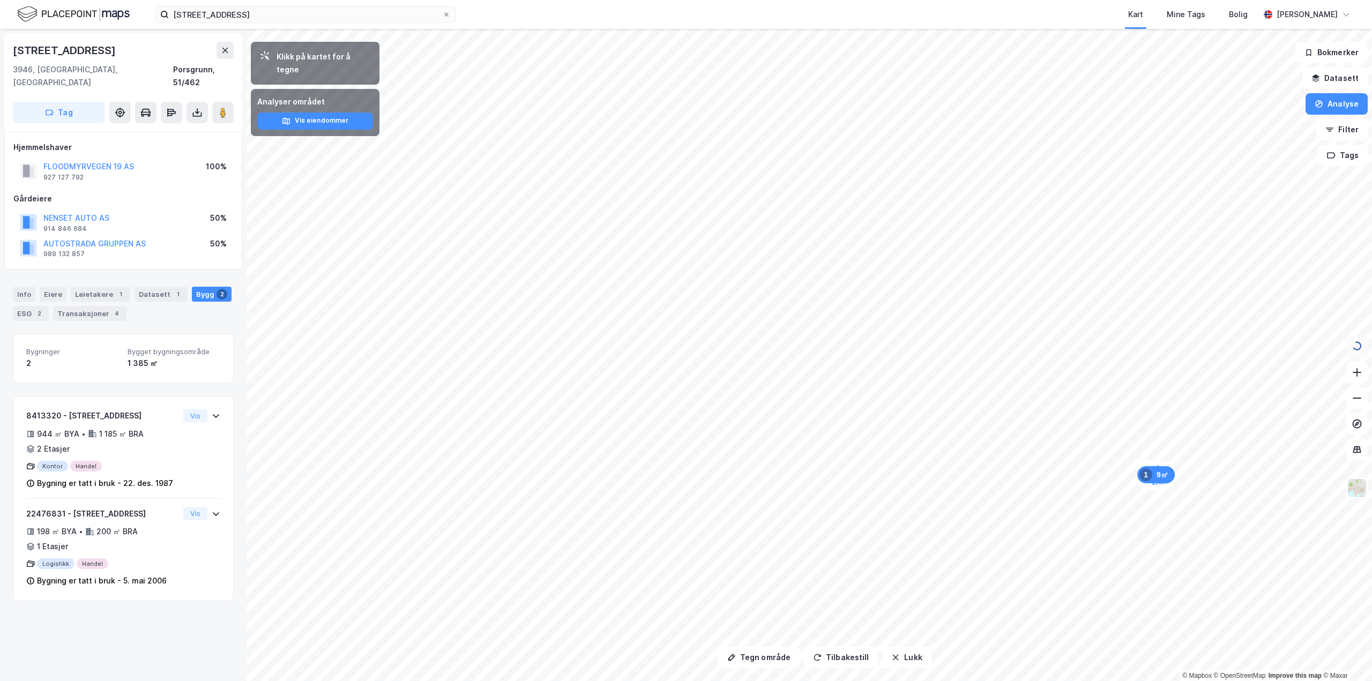
click at [685, 338] on div "2,4m" at bounding box center [1158, 482] width 28 height 17
click at [685, 338] on button "Lukk" at bounding box center [906, 657] width 49 height 21
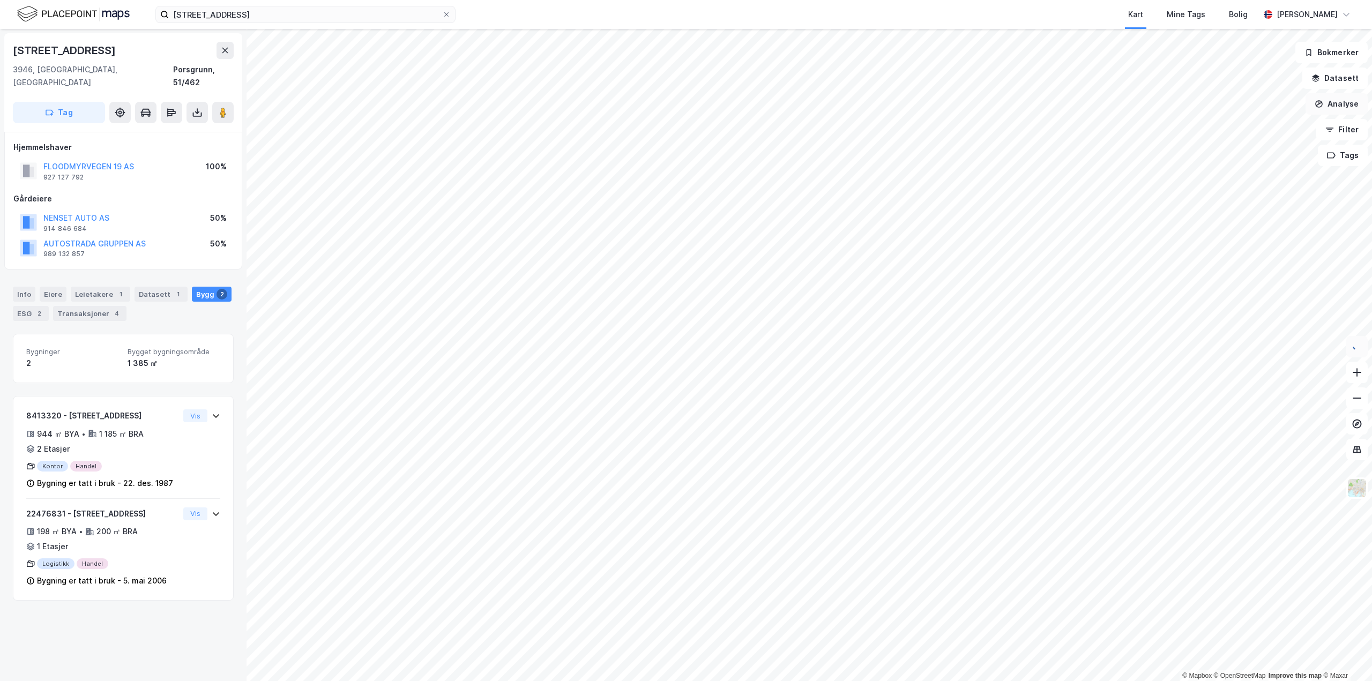
click at [685, 96] on button "Analyse" at bounding box center [1336, 103] width 62 height 21
click at [685, 127] on div "Tegn område" at bounding box center [1242, 126] width 93 height 9
